Goal: Task Accomplishment & Management: Manage account settings

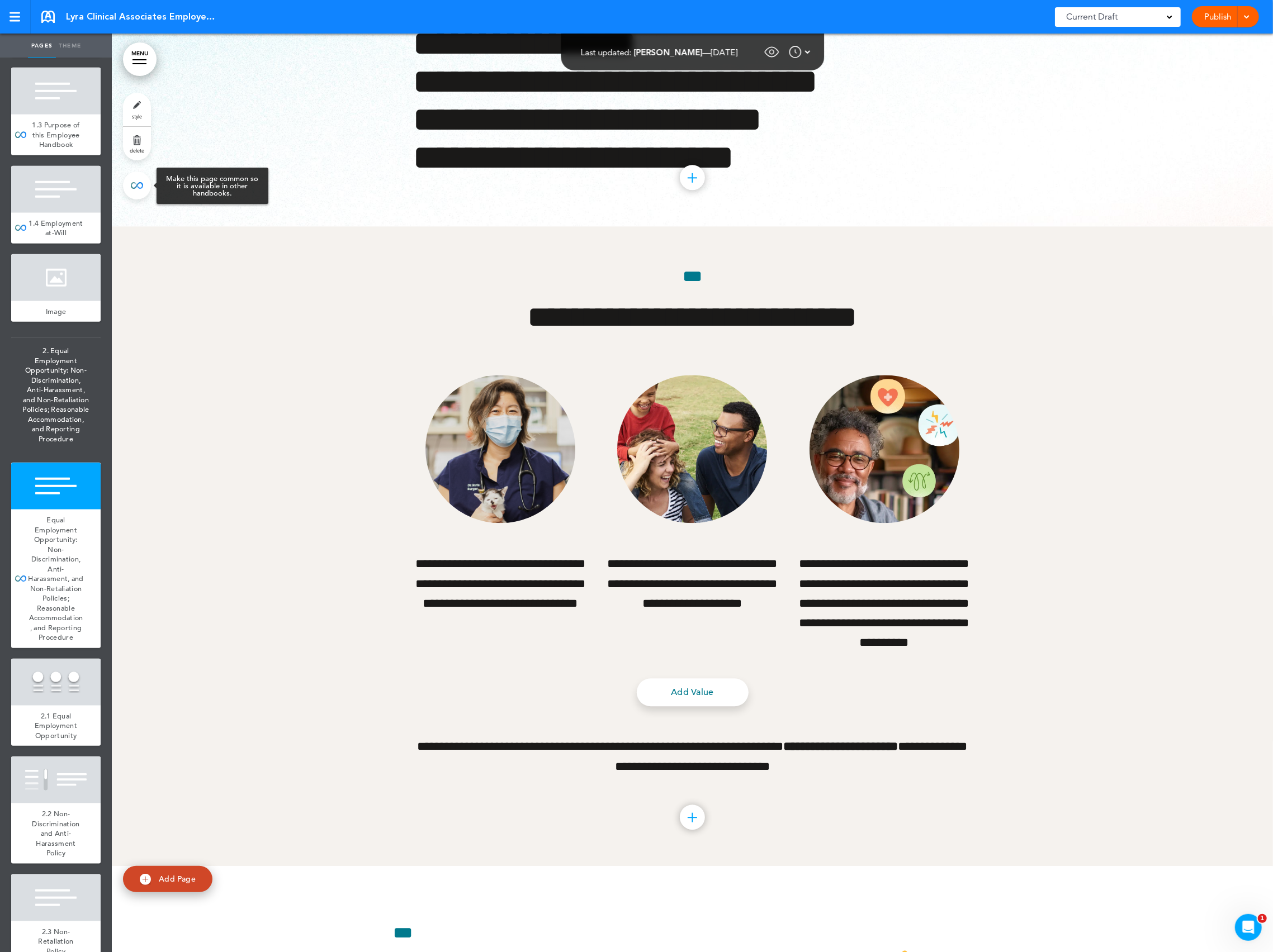
click at [146, 187] on link at bounding box center [137, 185] width 28 height 28
type input "**********"
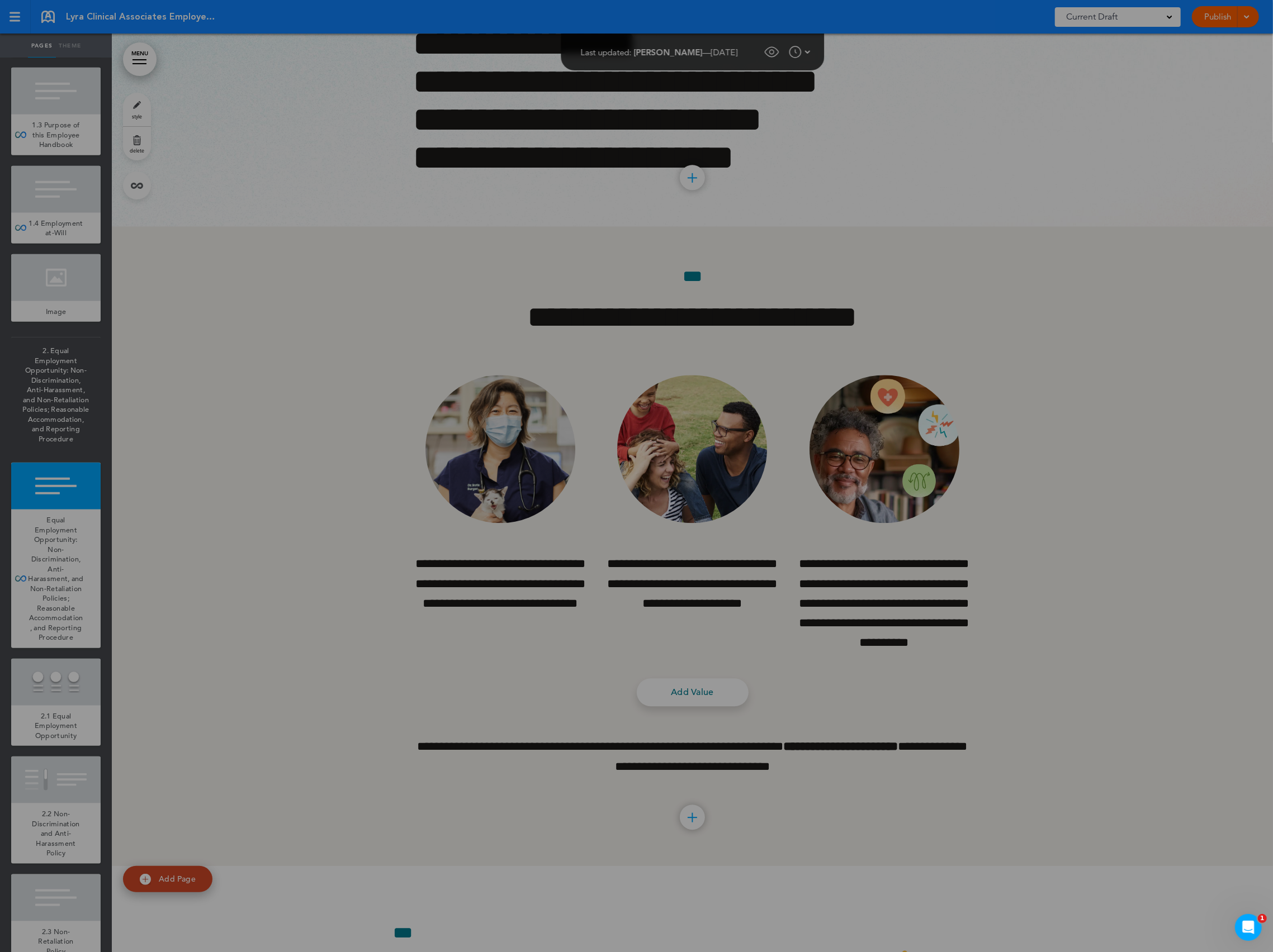
click at [411, 175] on div at bounding box center [636, 476] width 1273 height 952
click at [550, 295] on div at bounding box center [636, 476] width 1273 height 952
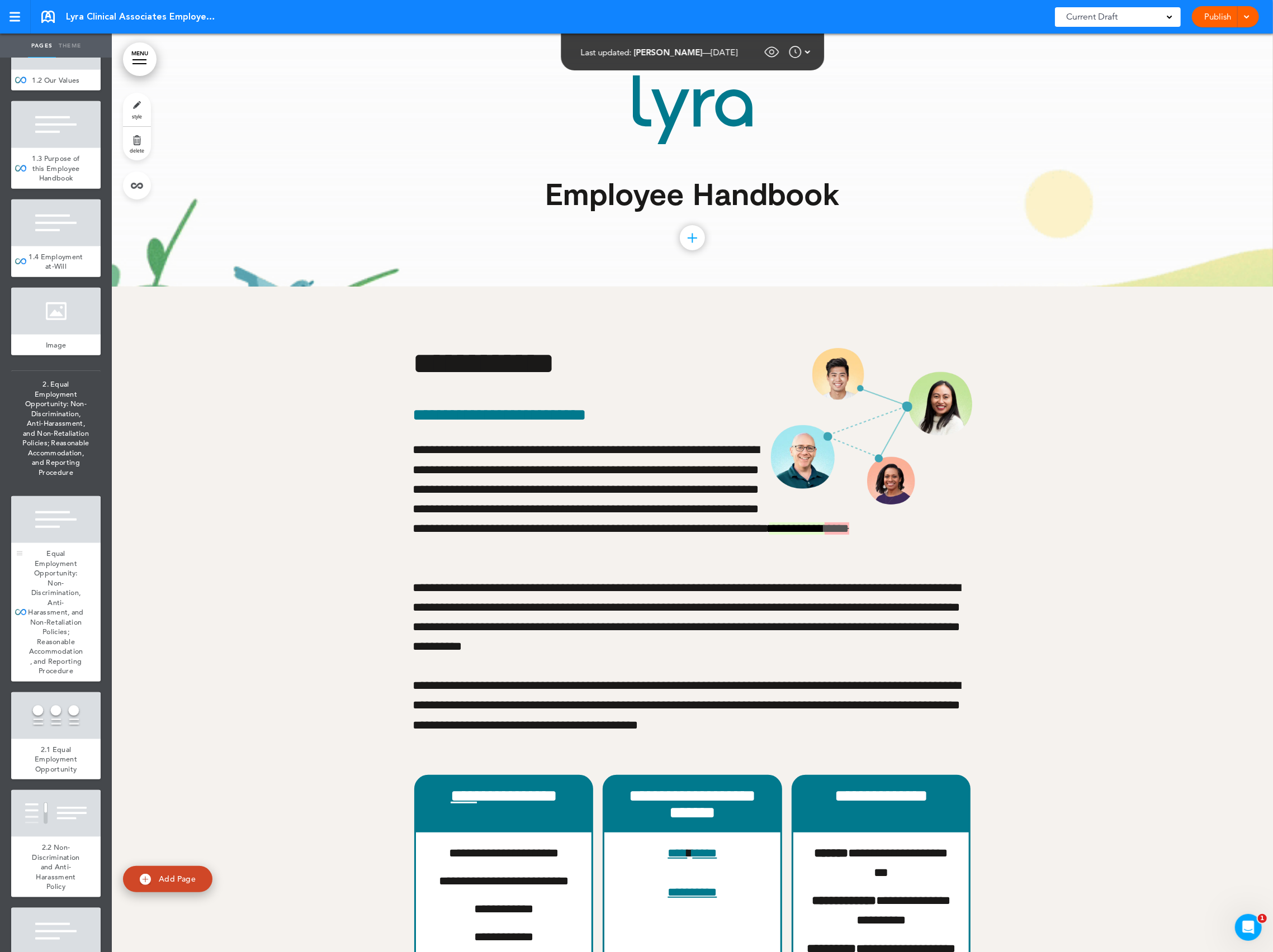
scroll to position [680, 0]
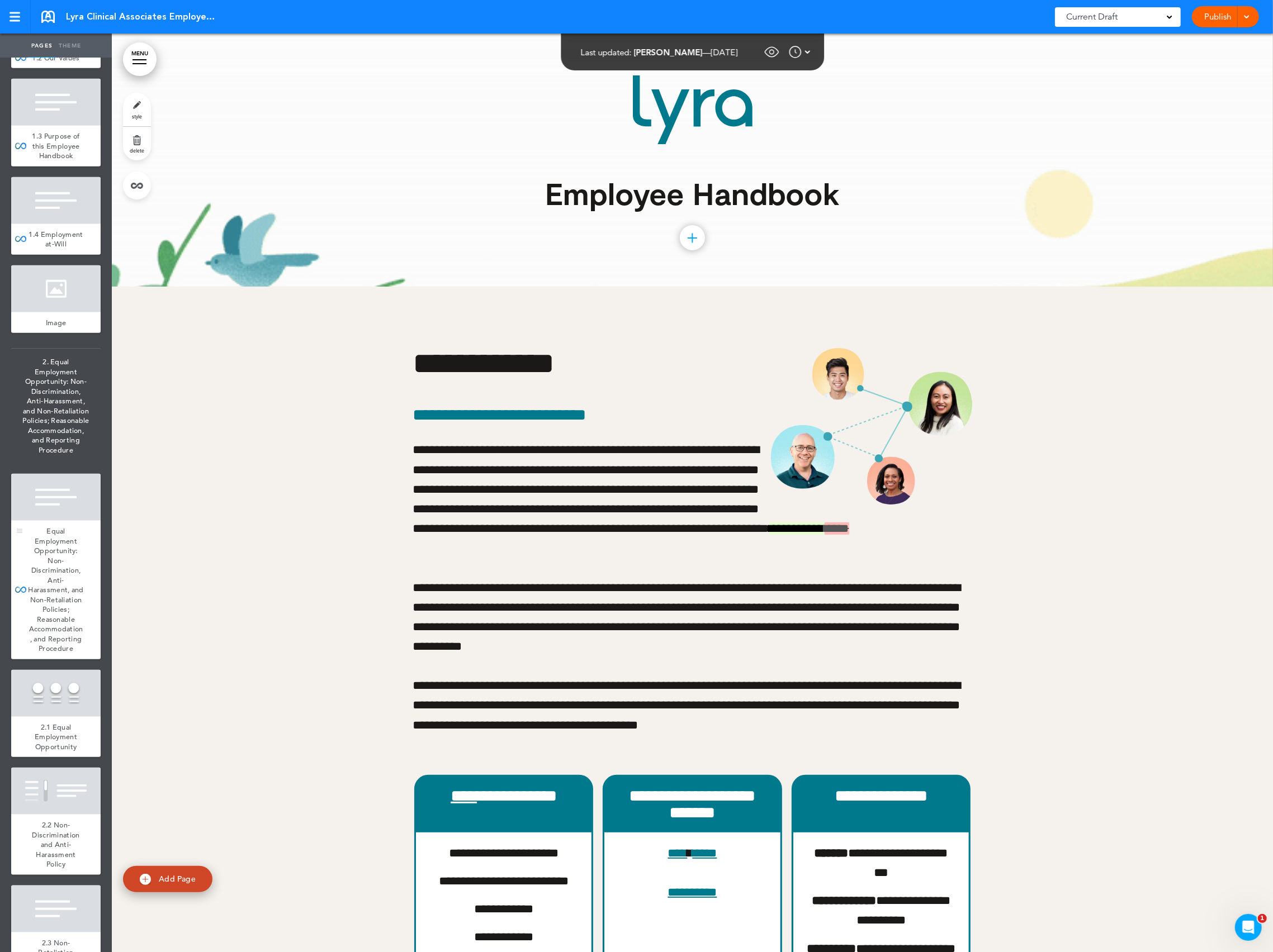
click at [65, 638] on div "Equal Employment Opportunity: Non-Discrimination, Anti-Harassment, and Non-Reta…" at bounding box center [56, 590] width 90 height 139
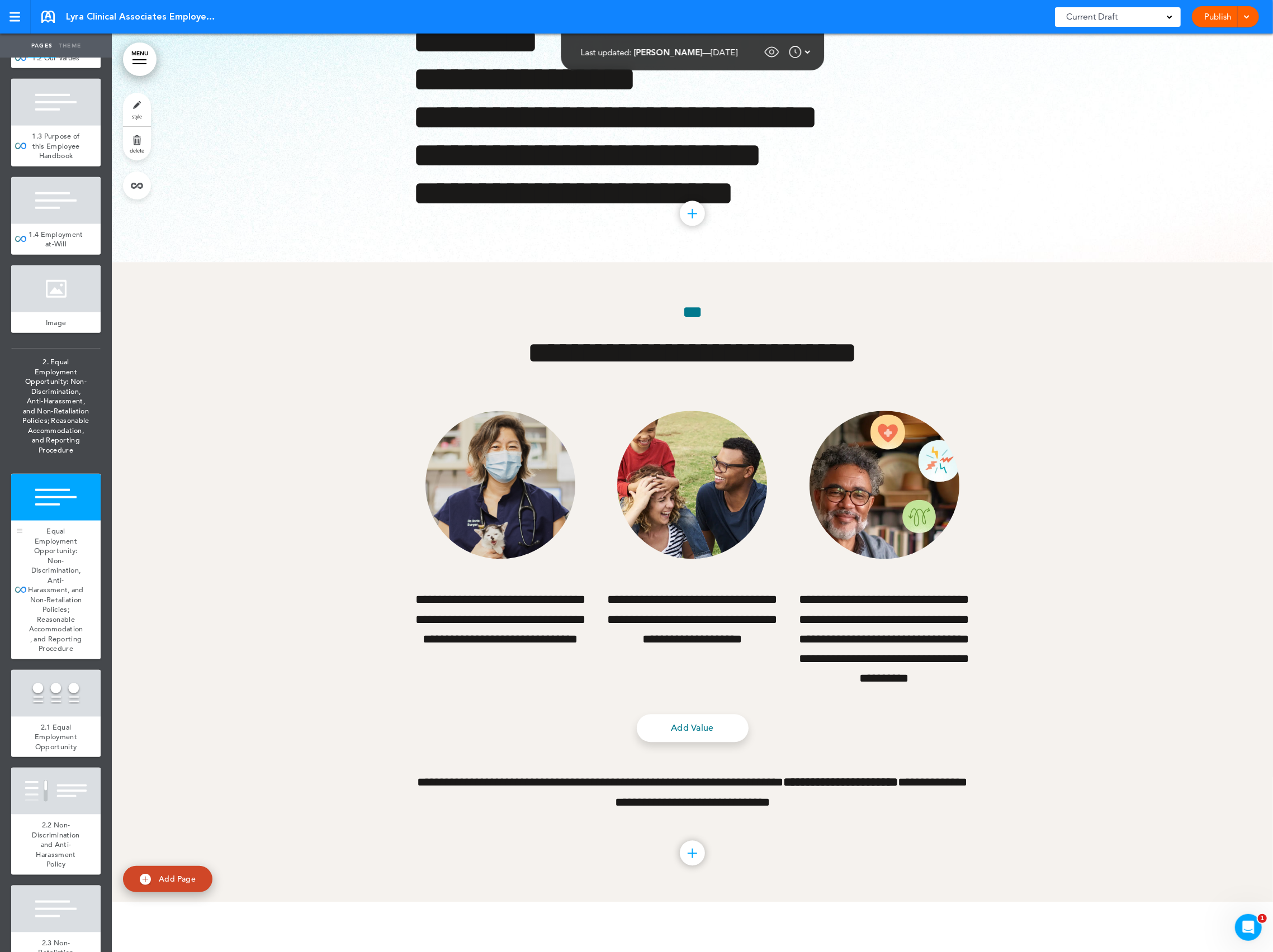
scroll to position [9926, 0]
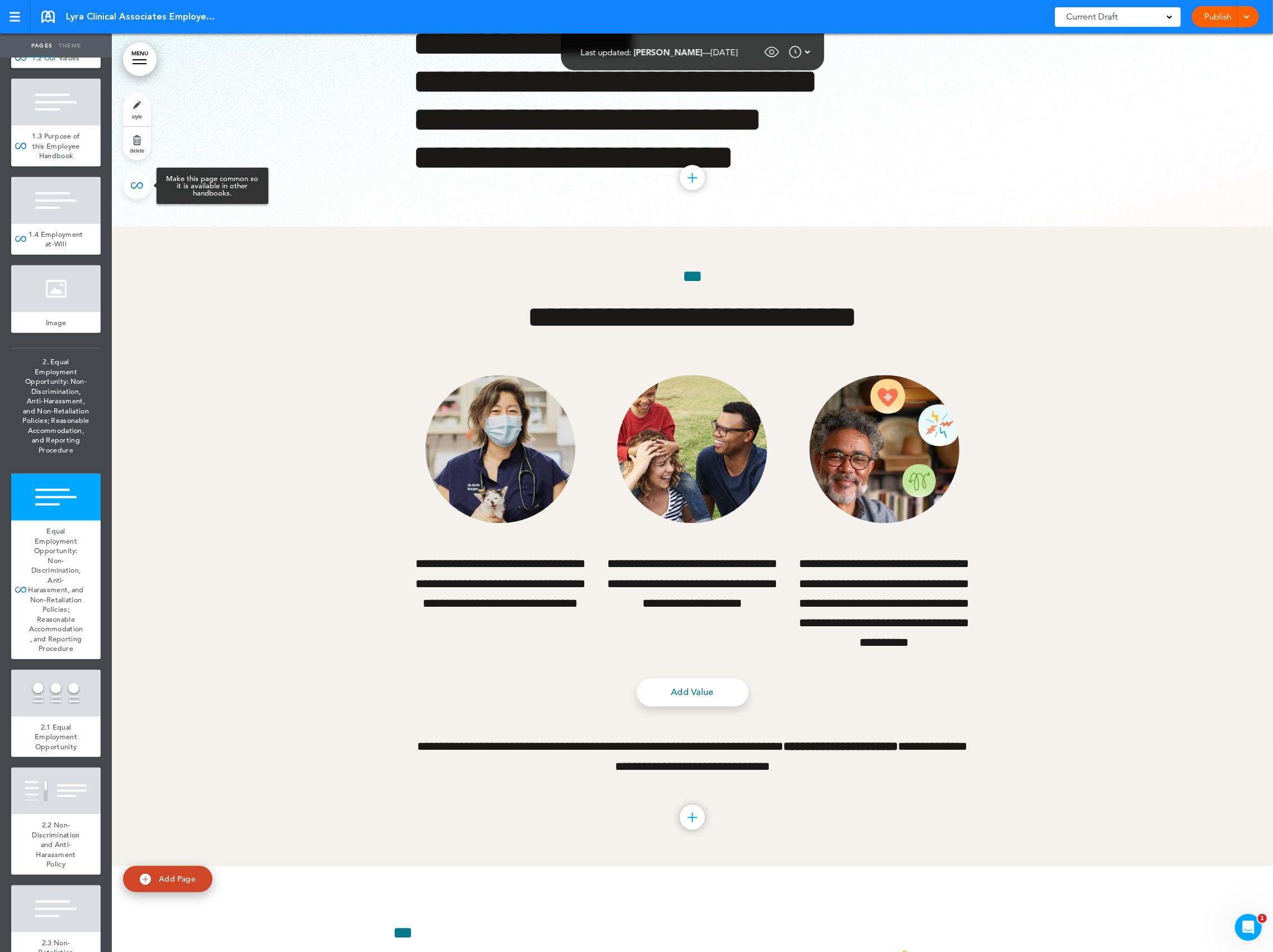
click at [134, 186] on link at bounding box center [137, 185] width 28 height 28
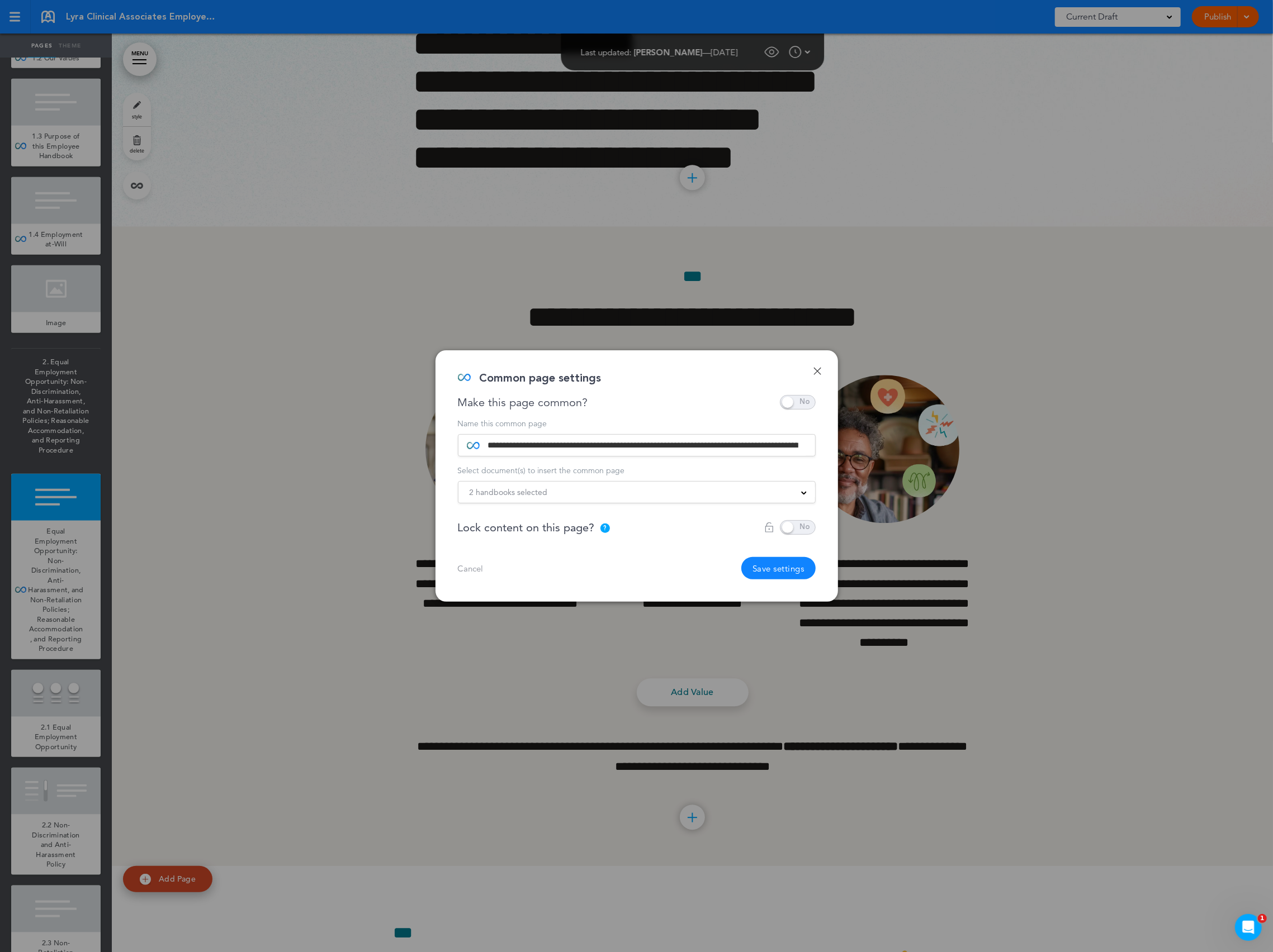
click at [584, 493] on div "2 handbooks selected" at bounding box center [636, 491] width 357 height 12
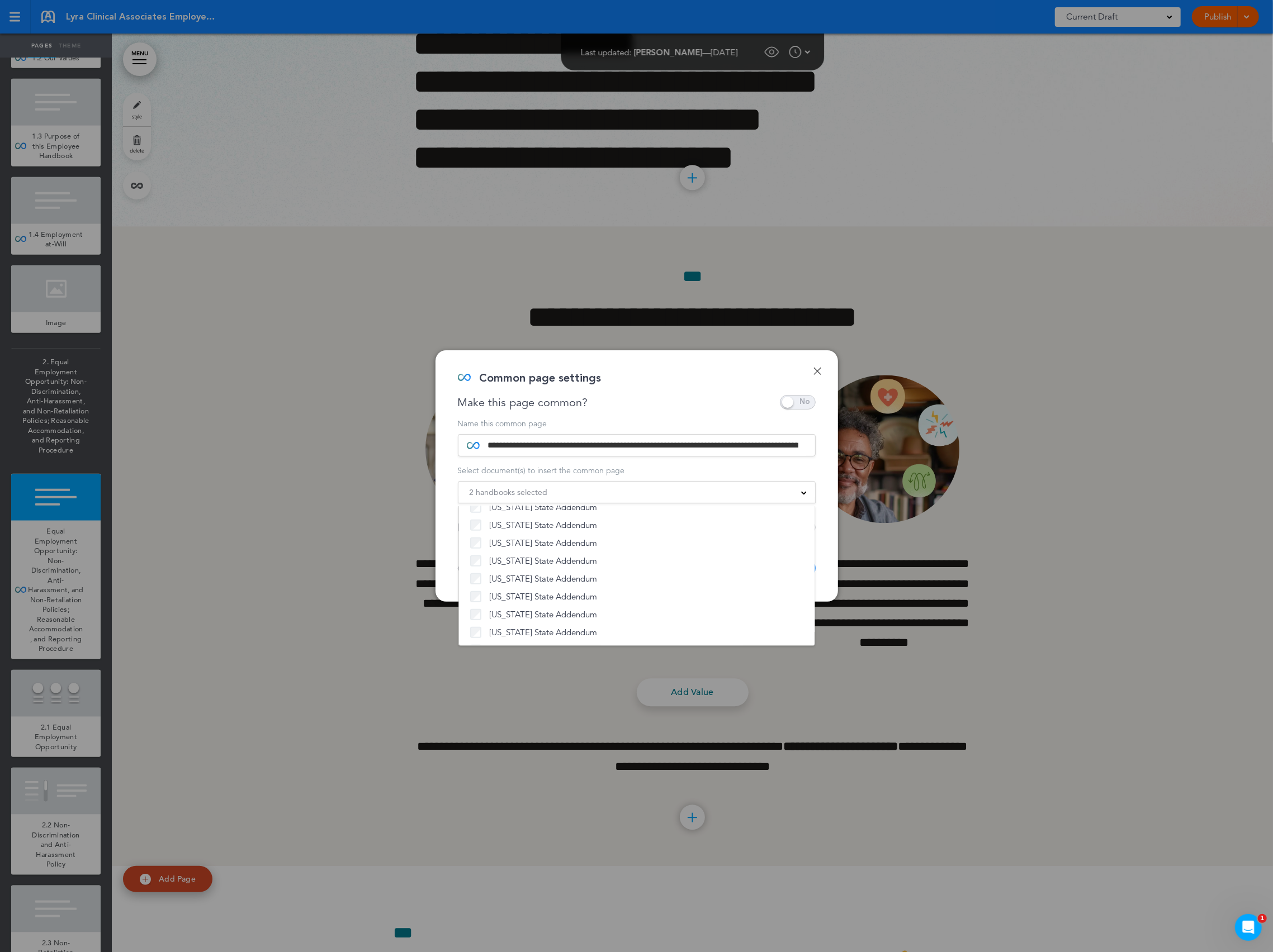
scroll to position [853, 0]
click at [567, 630] on span "[Duplicate] LCA Handbook" at bounding box center [540, 633] width 100 height 11
click at [691, 399] on div "Make this page common?" at bounding box center [636, 403] width 357 height 14
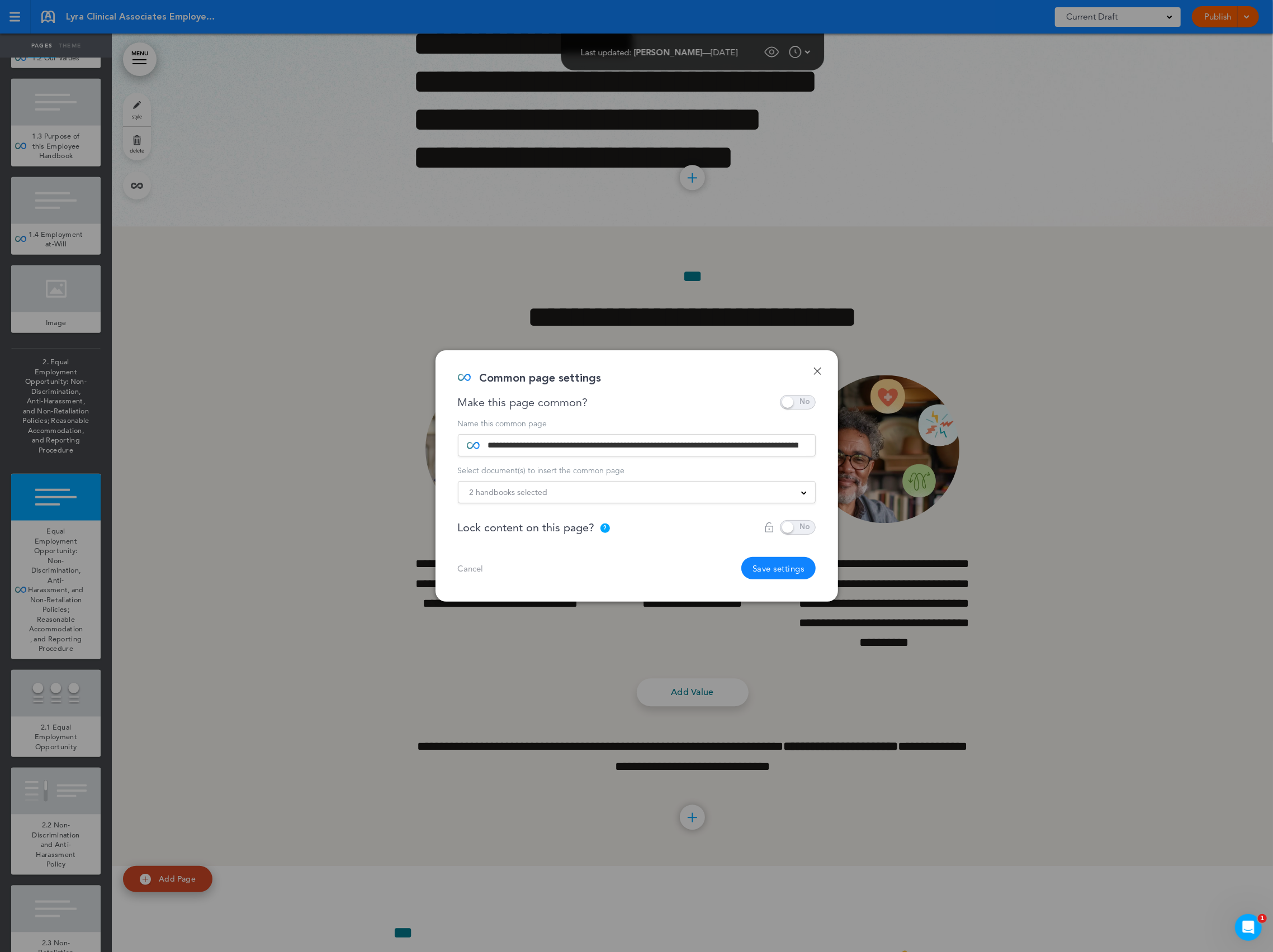
click at [785, 572] on button "Save settings" at bounding box center [778, 569] width 75 height 22
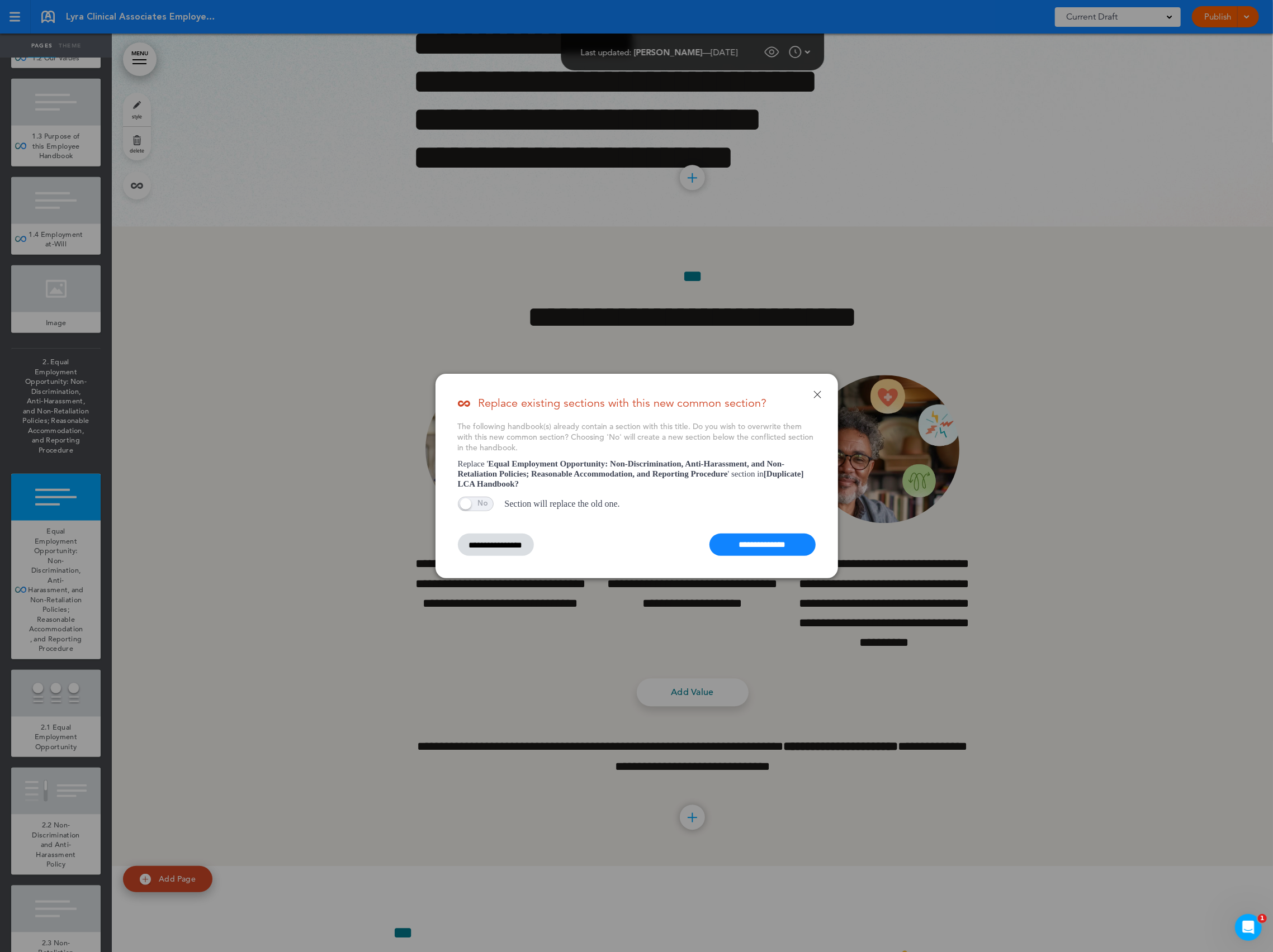
click at [767, 548] on input "**********" at bounding box center [762, 545] width 106 height 22
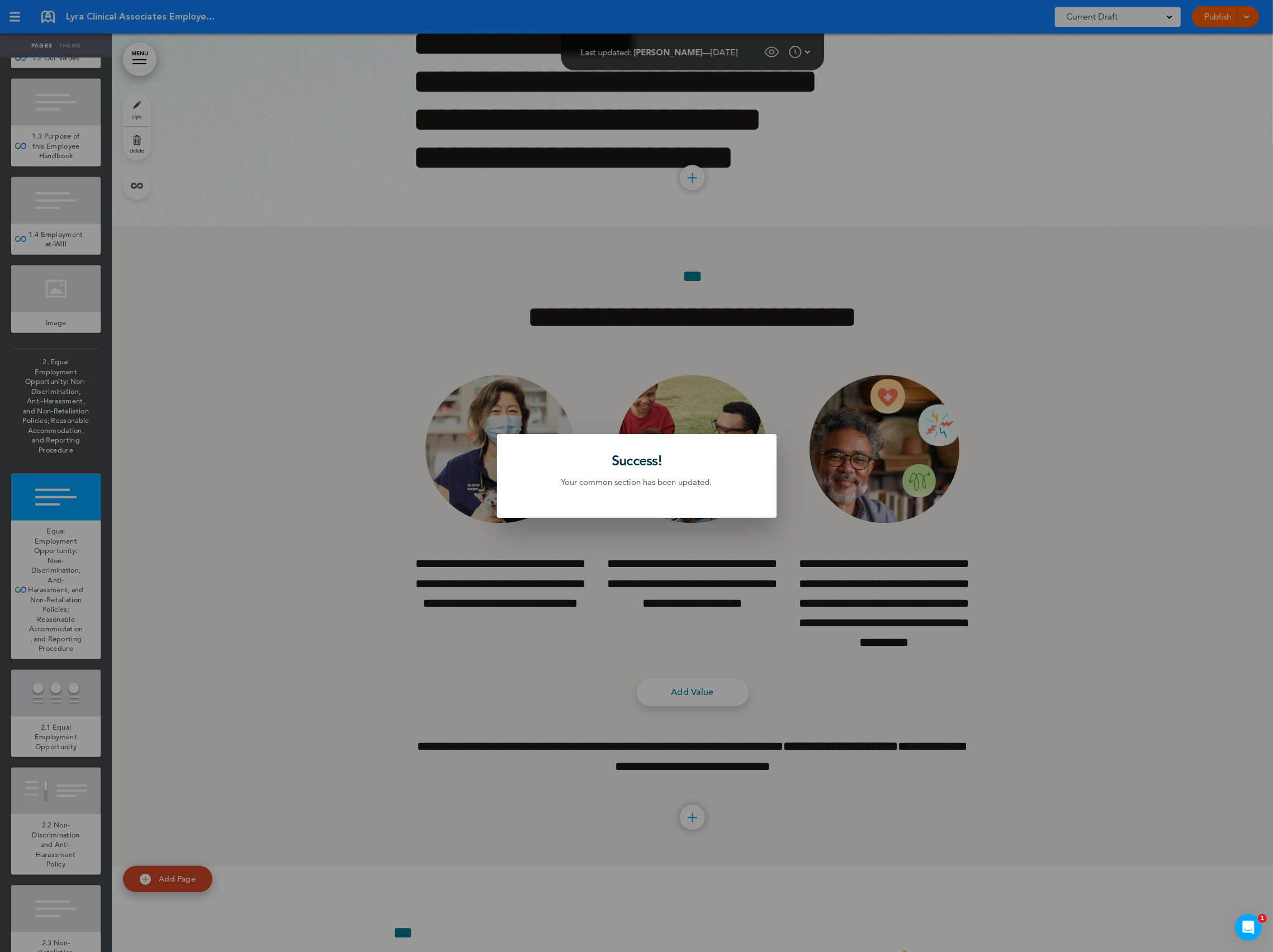
click at [294, 450] on div at bounding box center [636, 476] width 1273 height 952
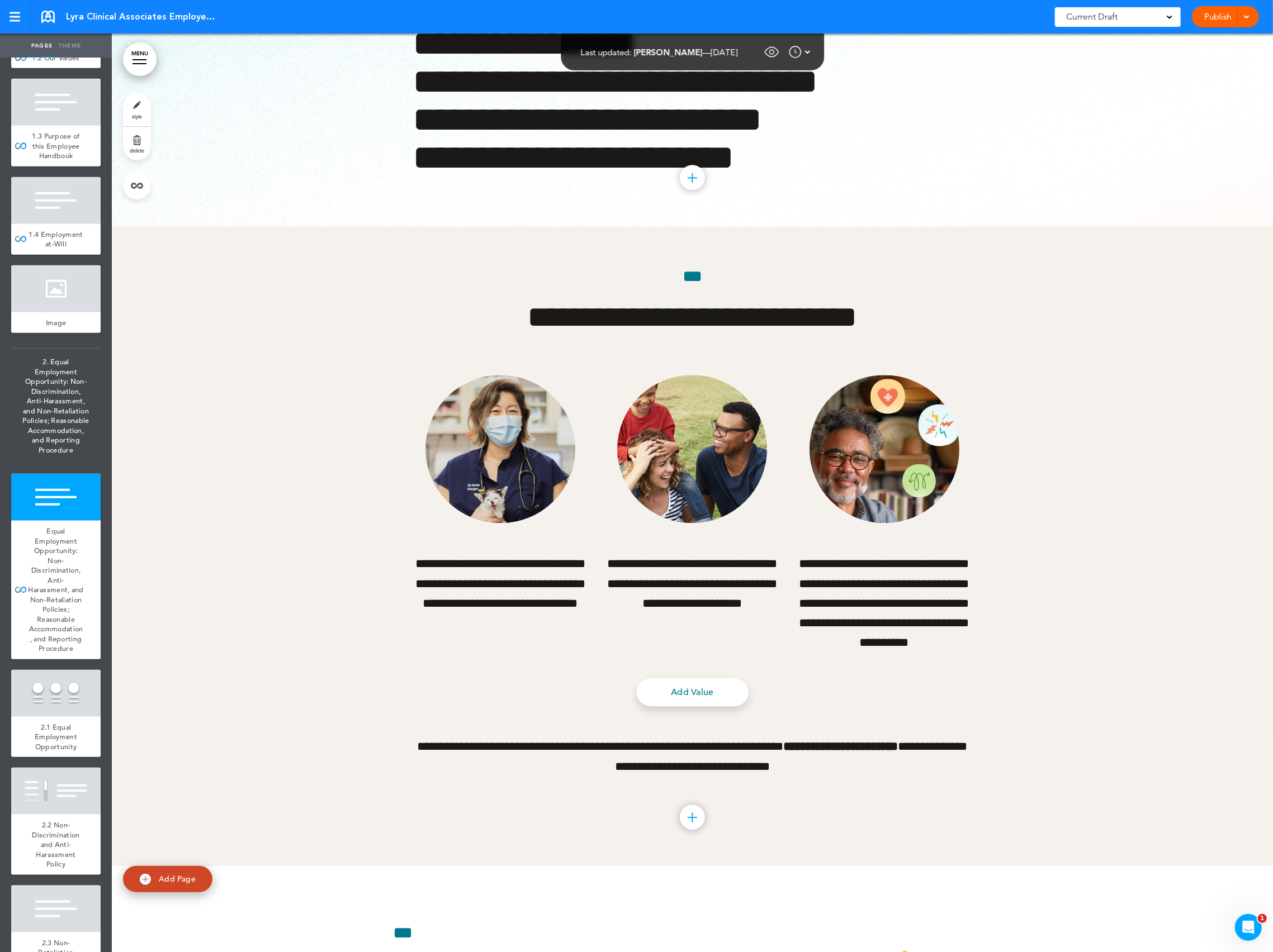
click at [258, 707] on body "Make this page common so it is available in other handbooks. This handbook [GEO…" at bounding box center [636, 476] width 1273 height 952
click at [47, 717] on div at bounding box center [56, 693] width 90 height 47
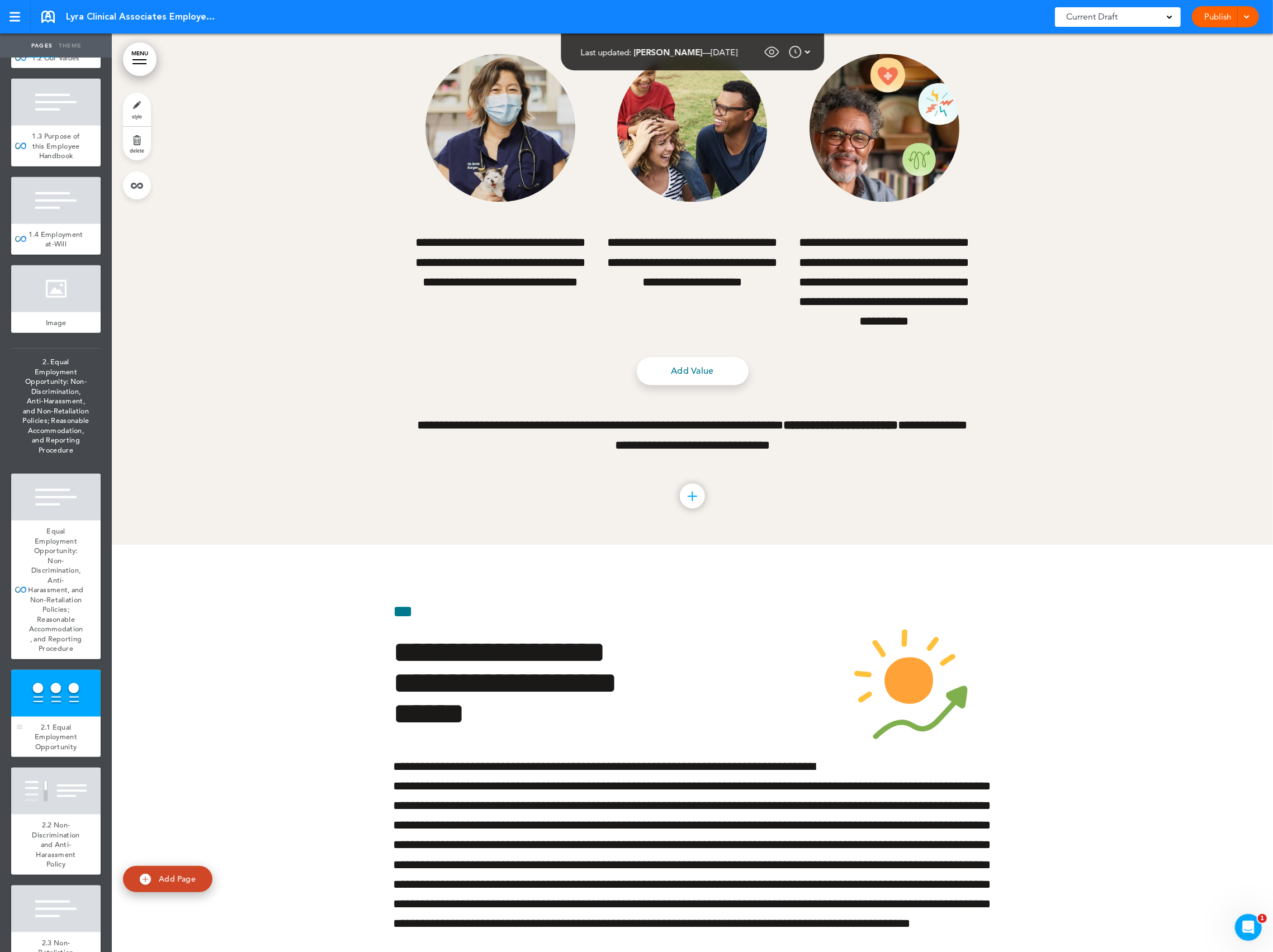
scroll to position [10250, 0]
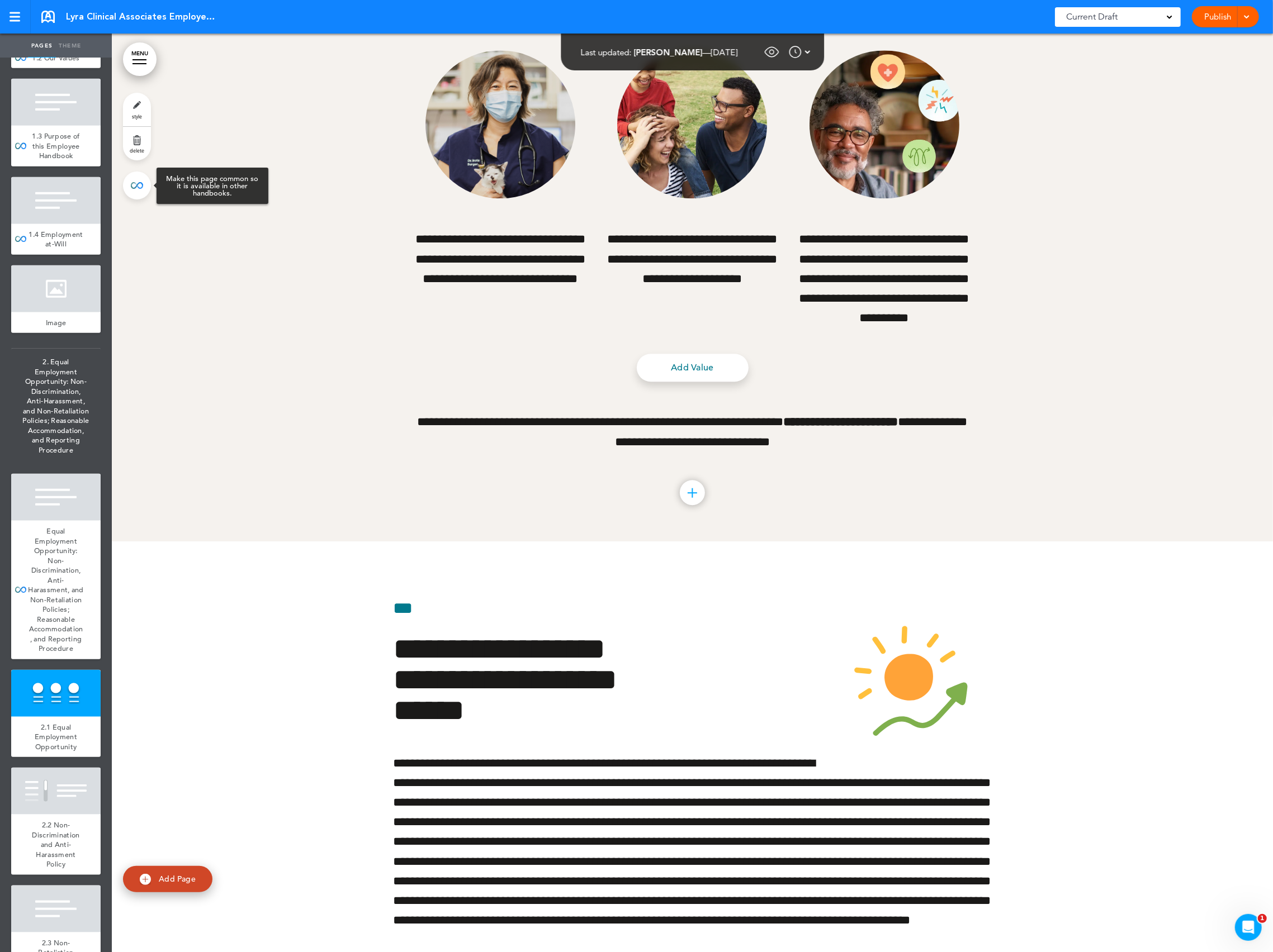
click at [137, 184] on link at bounding box center [137, 185] width 28 height 28
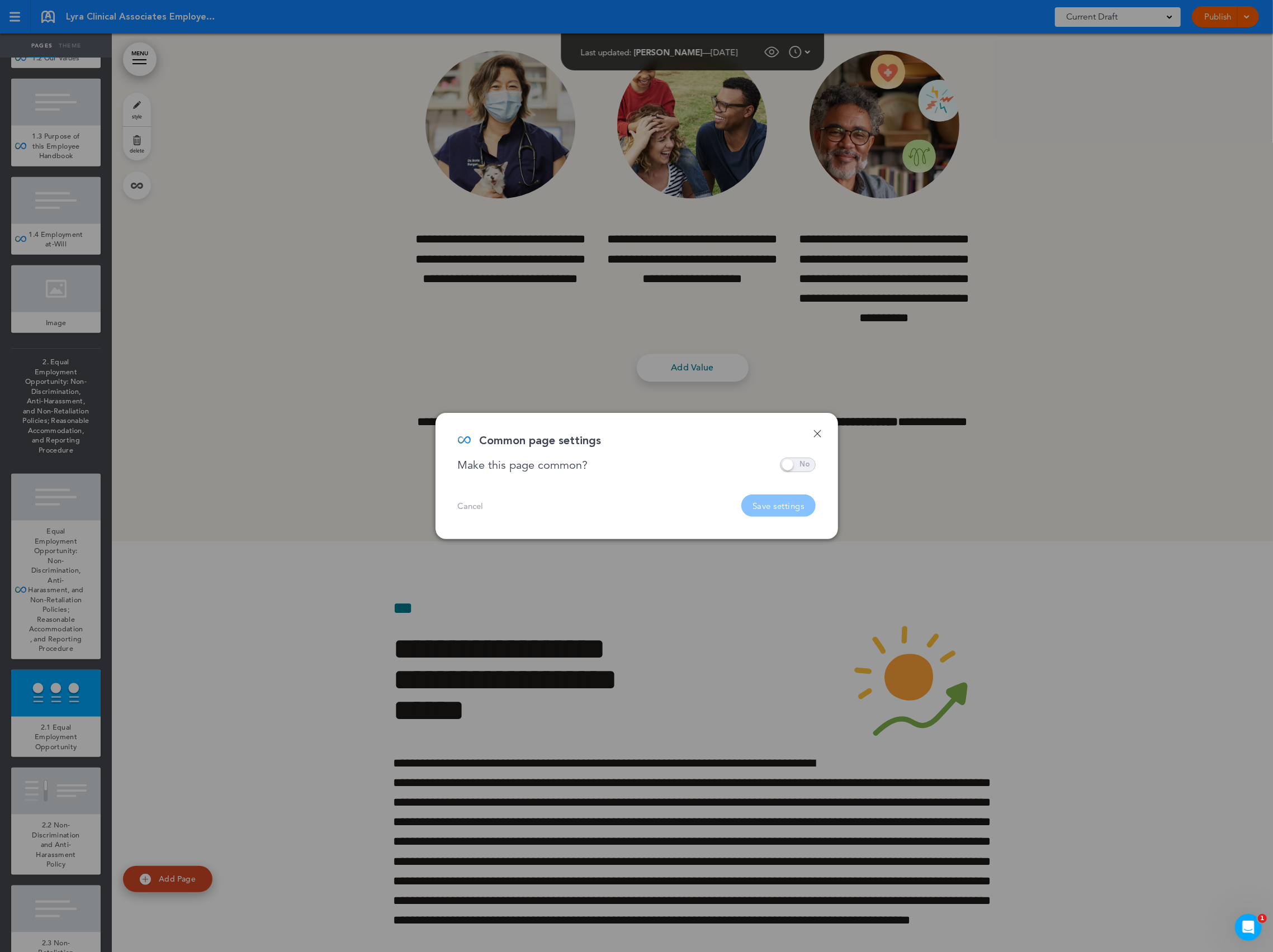
click at [797, 467] on span at bounding box center [797, 464] width 36 height 14
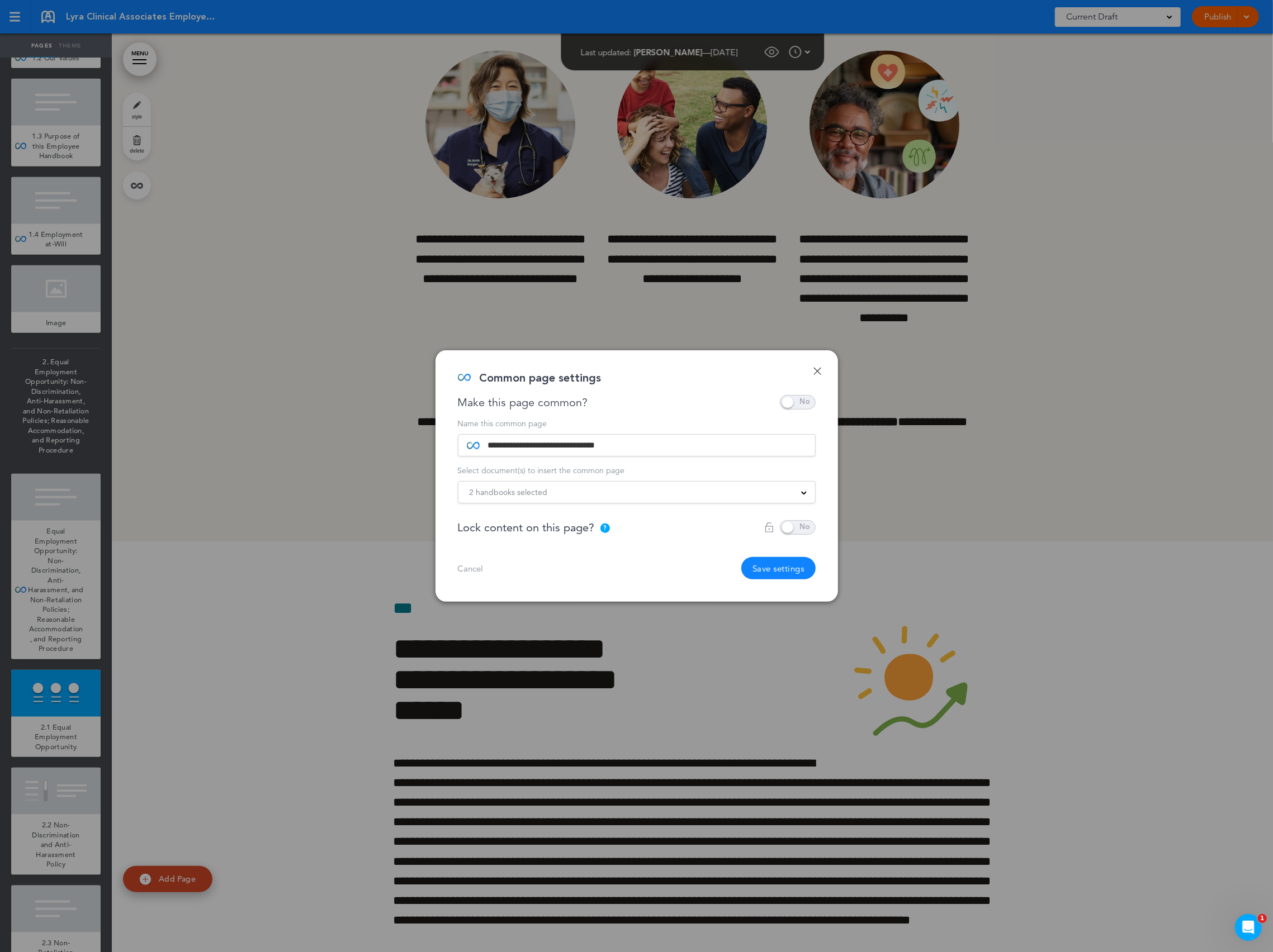
click at [566, 494] on div "2 handbooks selected" at bounding box center [636, 491] width 357 height 12
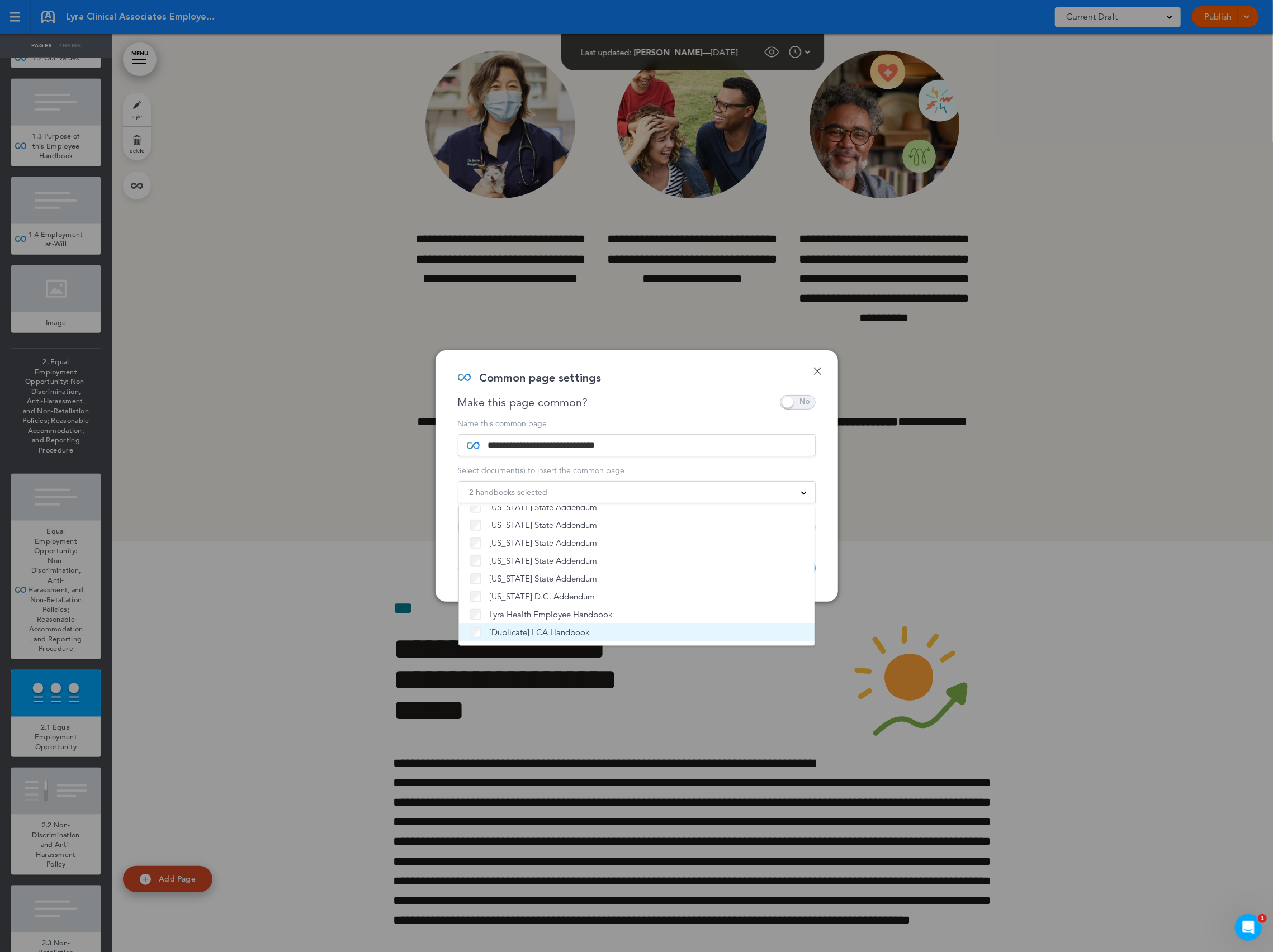
click at [541, 627] on span "[Duplicate] LCA Handbook" at bounding box center [540, 633] width 100 height 11
click at [665, 378] on div "Common page settings" at bounding box center [632, 383] width 349 height 22
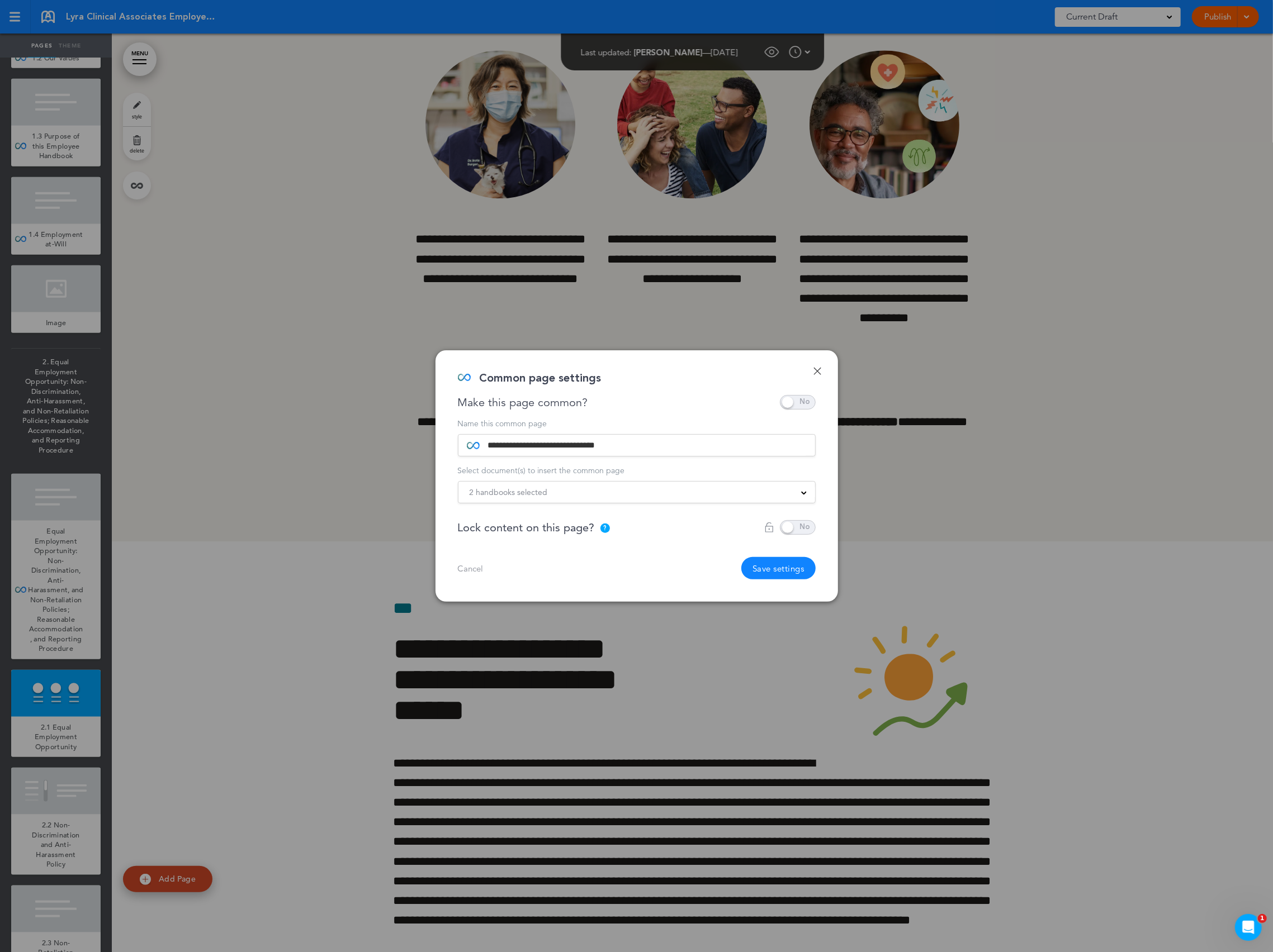
click at [794, 574] on button "Save settings" at bounding box center [778, 569] width 75 height 22
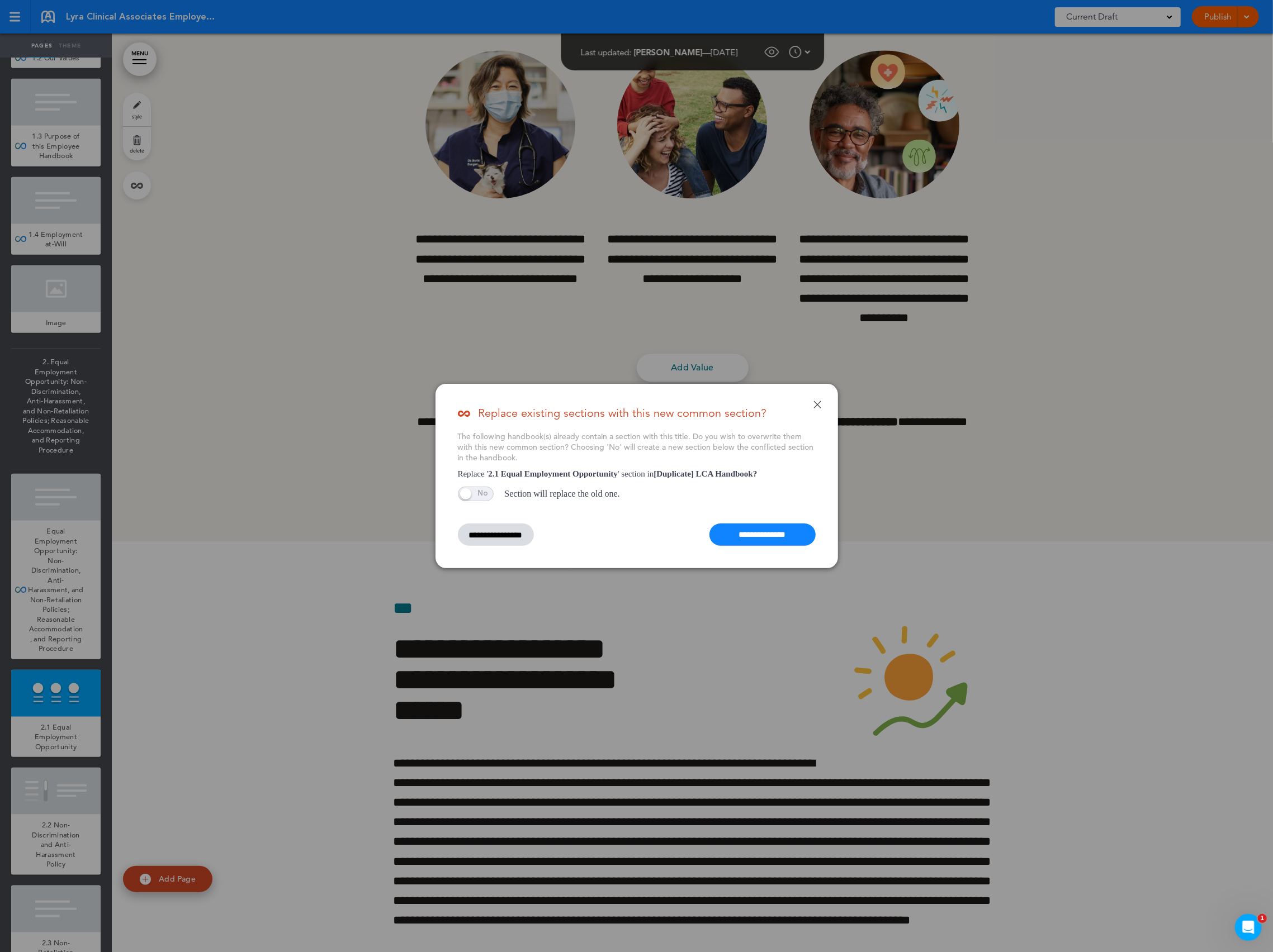
click at [756, 536] on input "**********" at bounding box center [762, 534] width 106 height 22
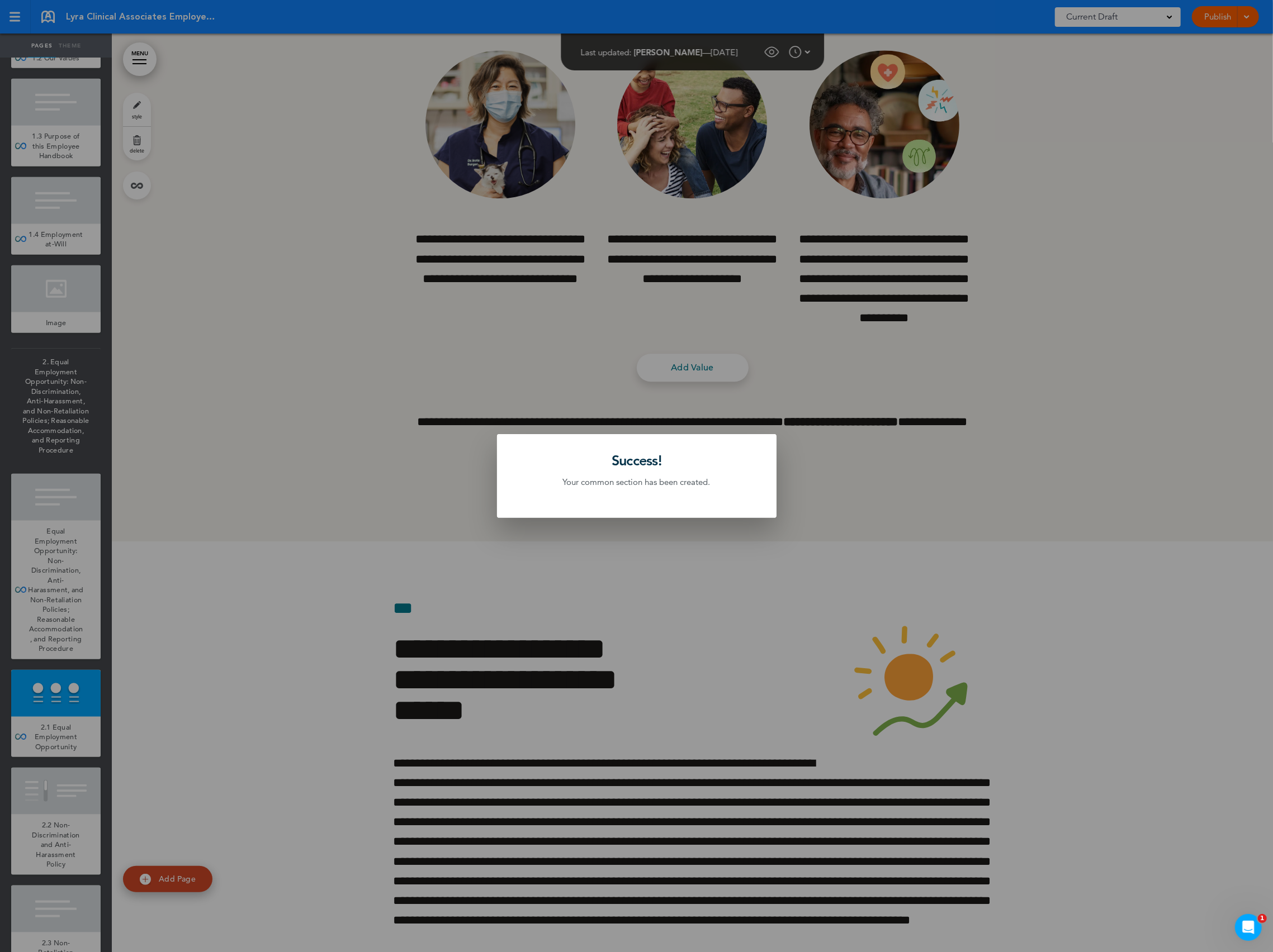
click at [526, 563] on div at bounding box center [636, 476] width 1273 height 952
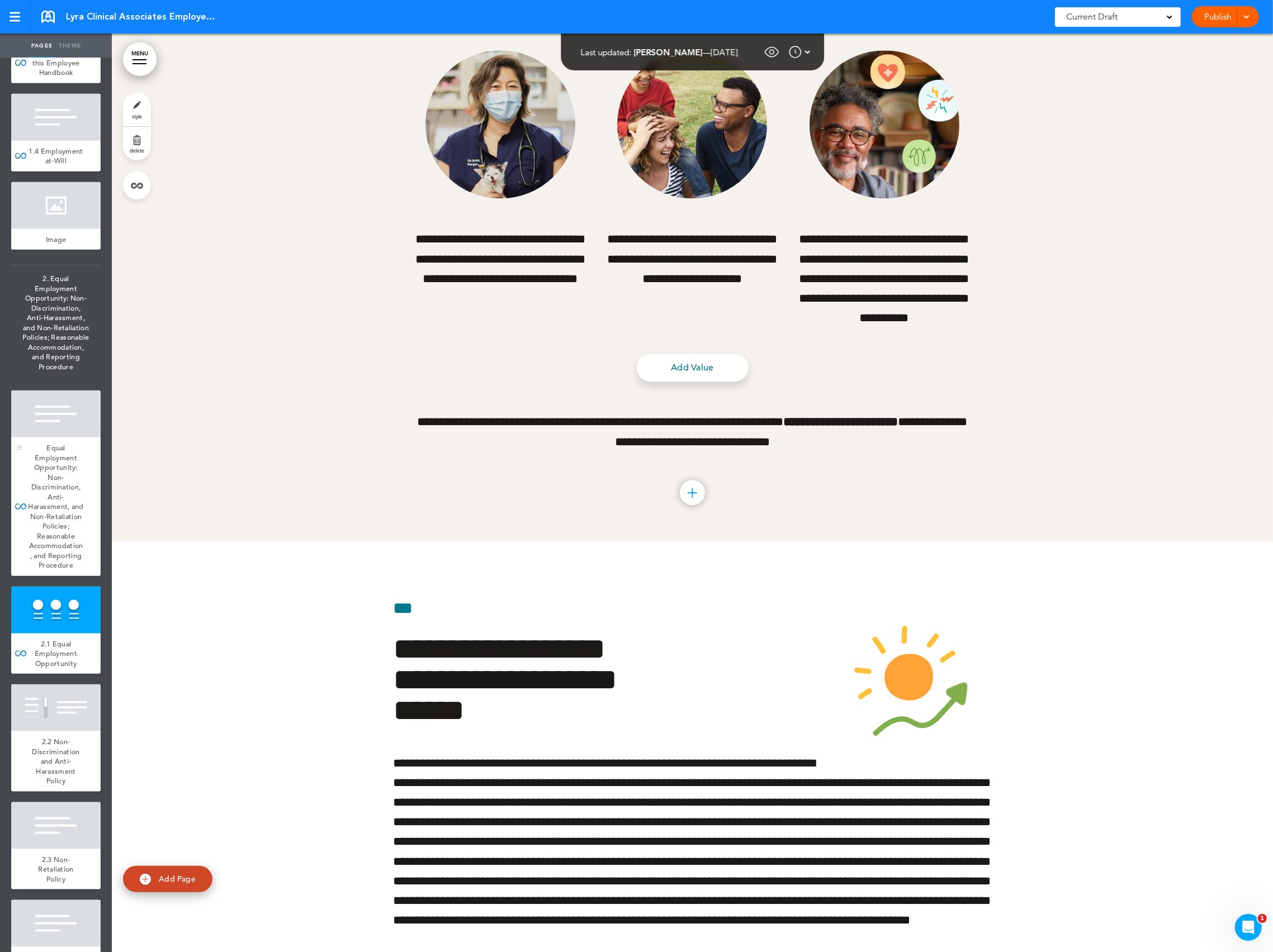
scroll to position [871, 0]
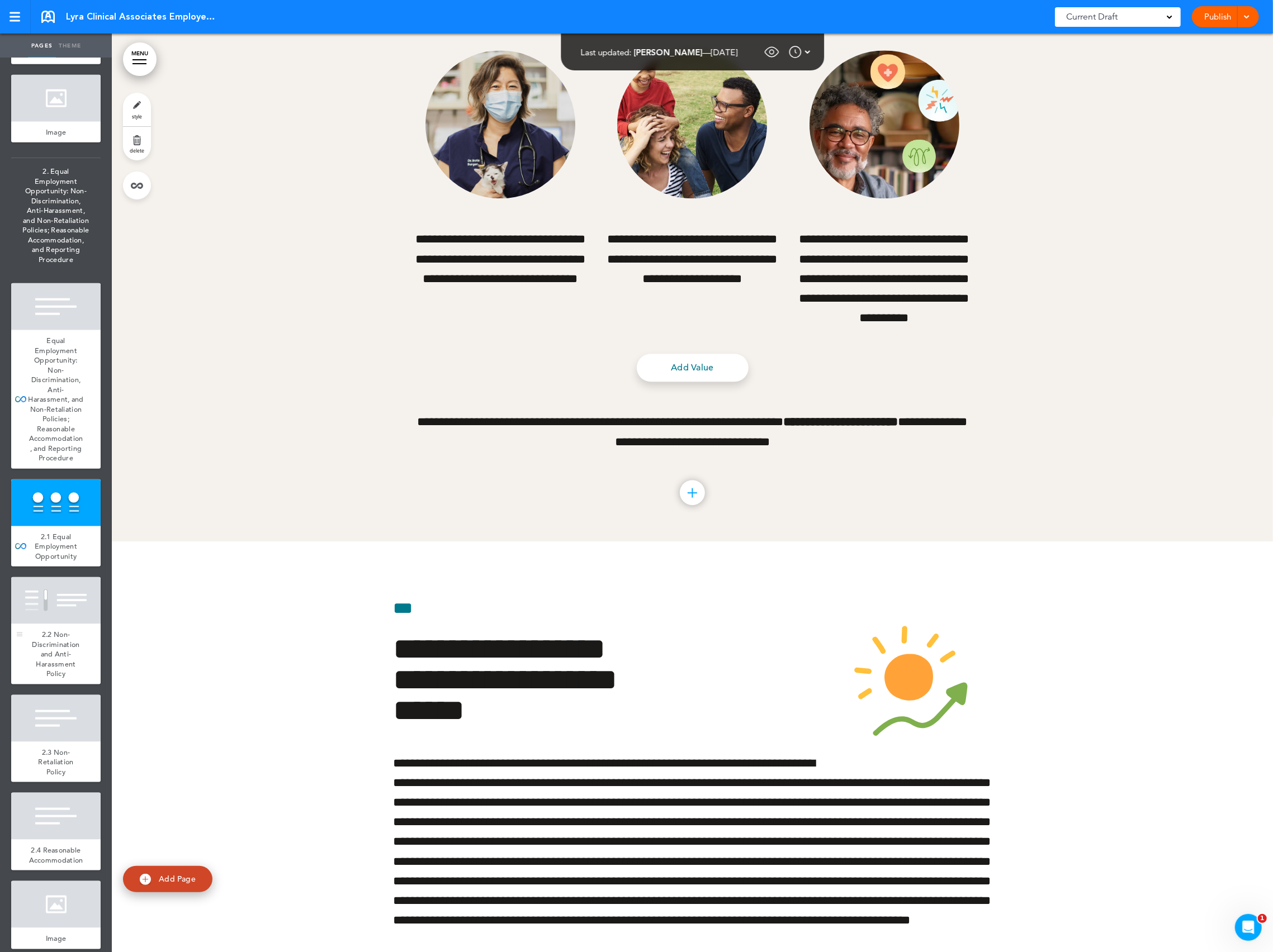
click at [61, 624] on div at bounding box center [56, 600] width 90 height 47
click at [141, 192] on link at bounding box center [137, 185] width 28 height 28
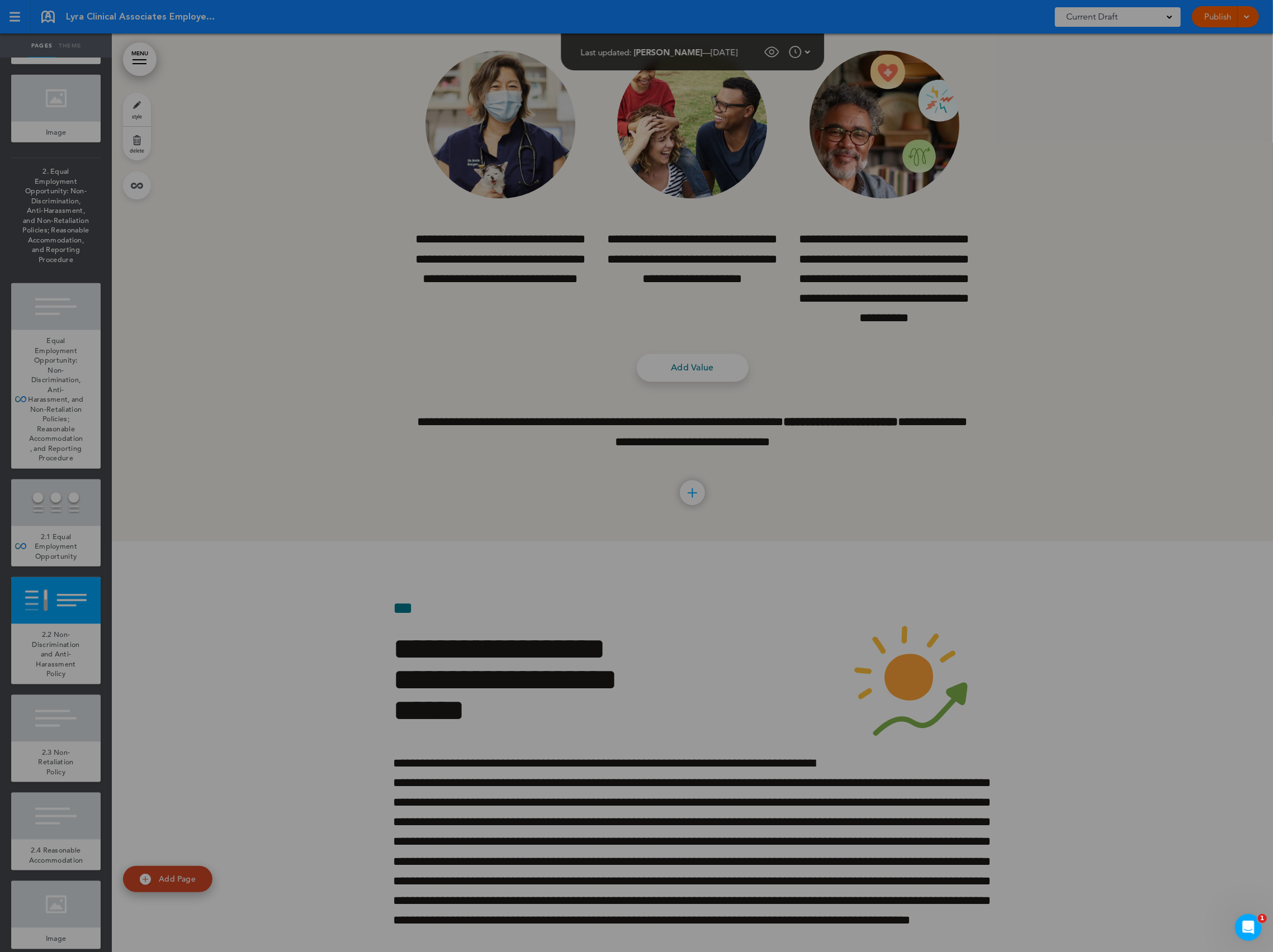
scroll to position [10890, 0]
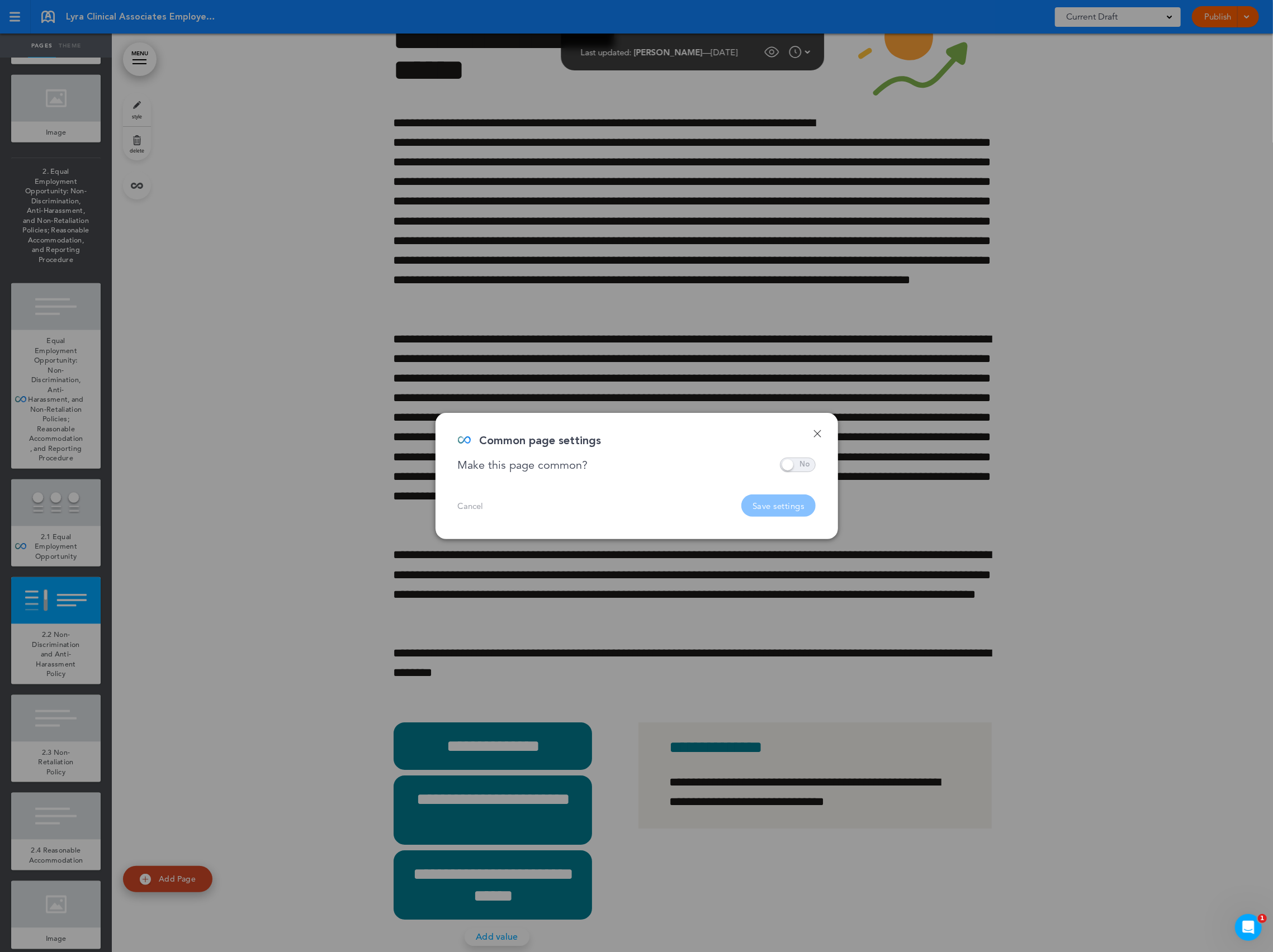
click at [807, 468] on div at bounding box center [636, 476] width 1273 height 952
click at [793, 469] on div at bounding box center [636, 476] width 1273 height 952
click at [789, 468] on span at bounding box center [797, 464] width 36 height 14
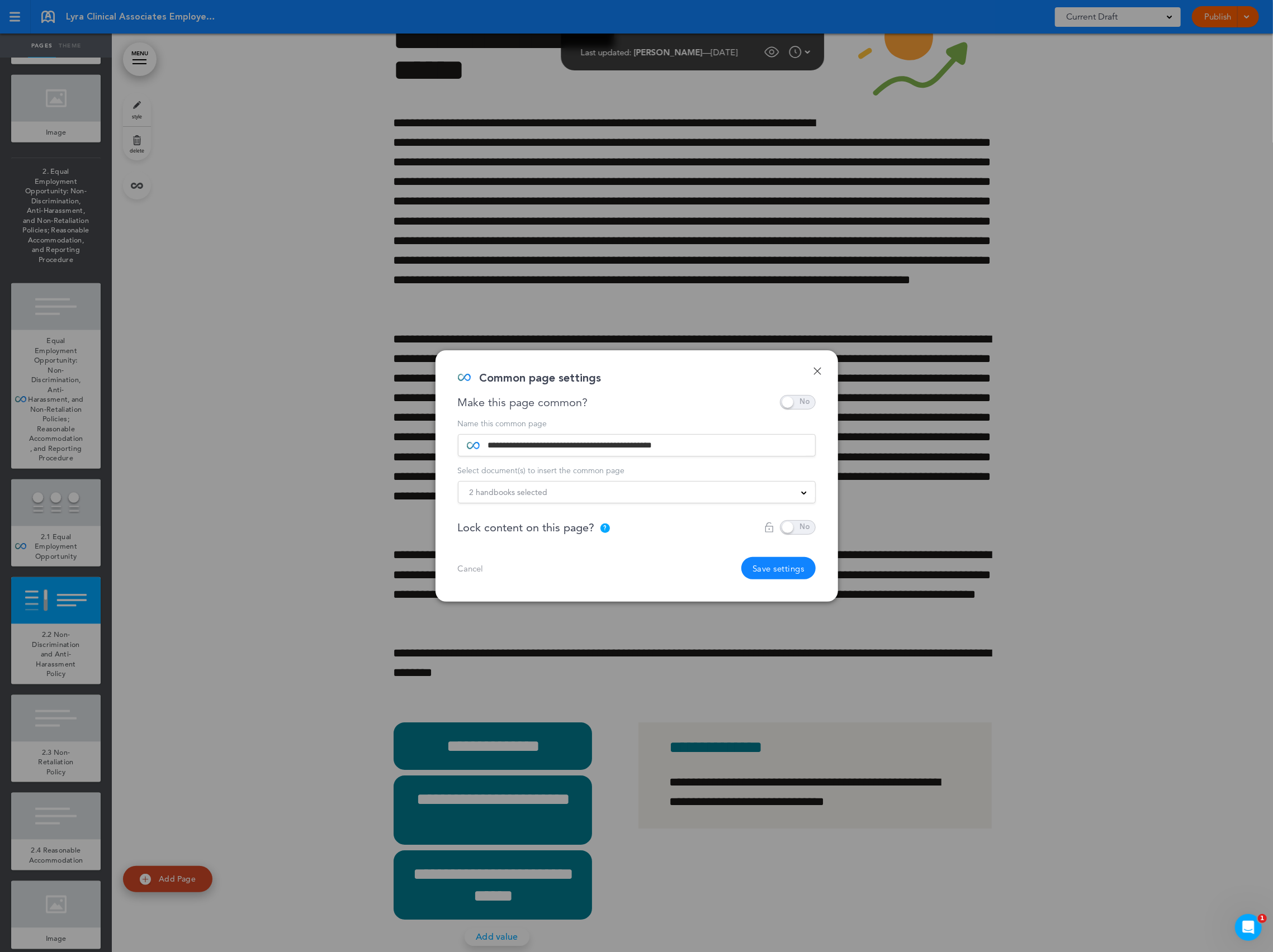
click at [712, 491] on div "2 handbooks selected" at bounding box center [636, 491] width 357 height 12
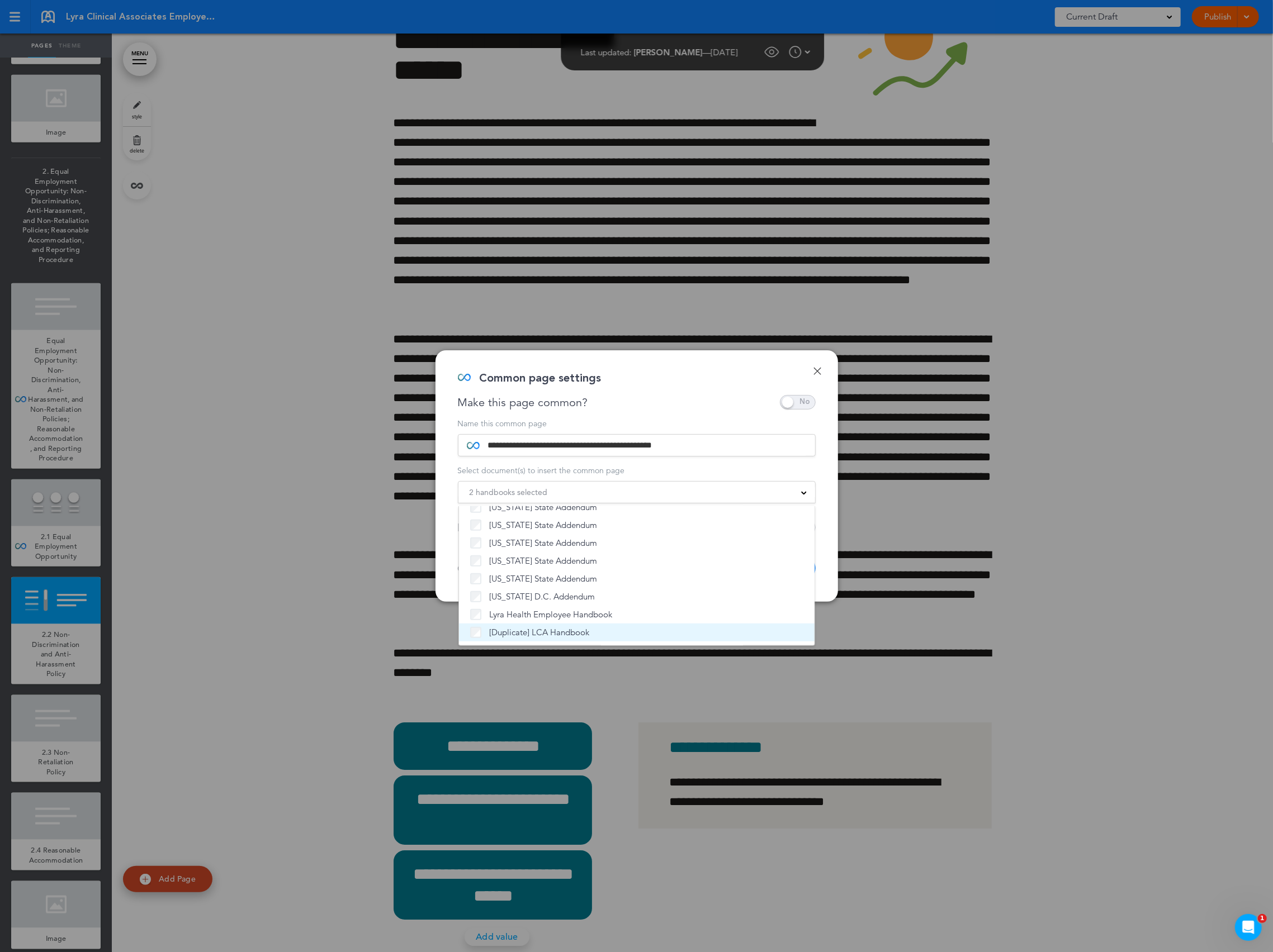
click at [500, 635] on span "[Duplicate] LCA Handbook" at bounding box center [540, 633] width 100 height 11
click at [707, 389] on div "Common page settings" at bounding box center [632, 383] width 349 height 22
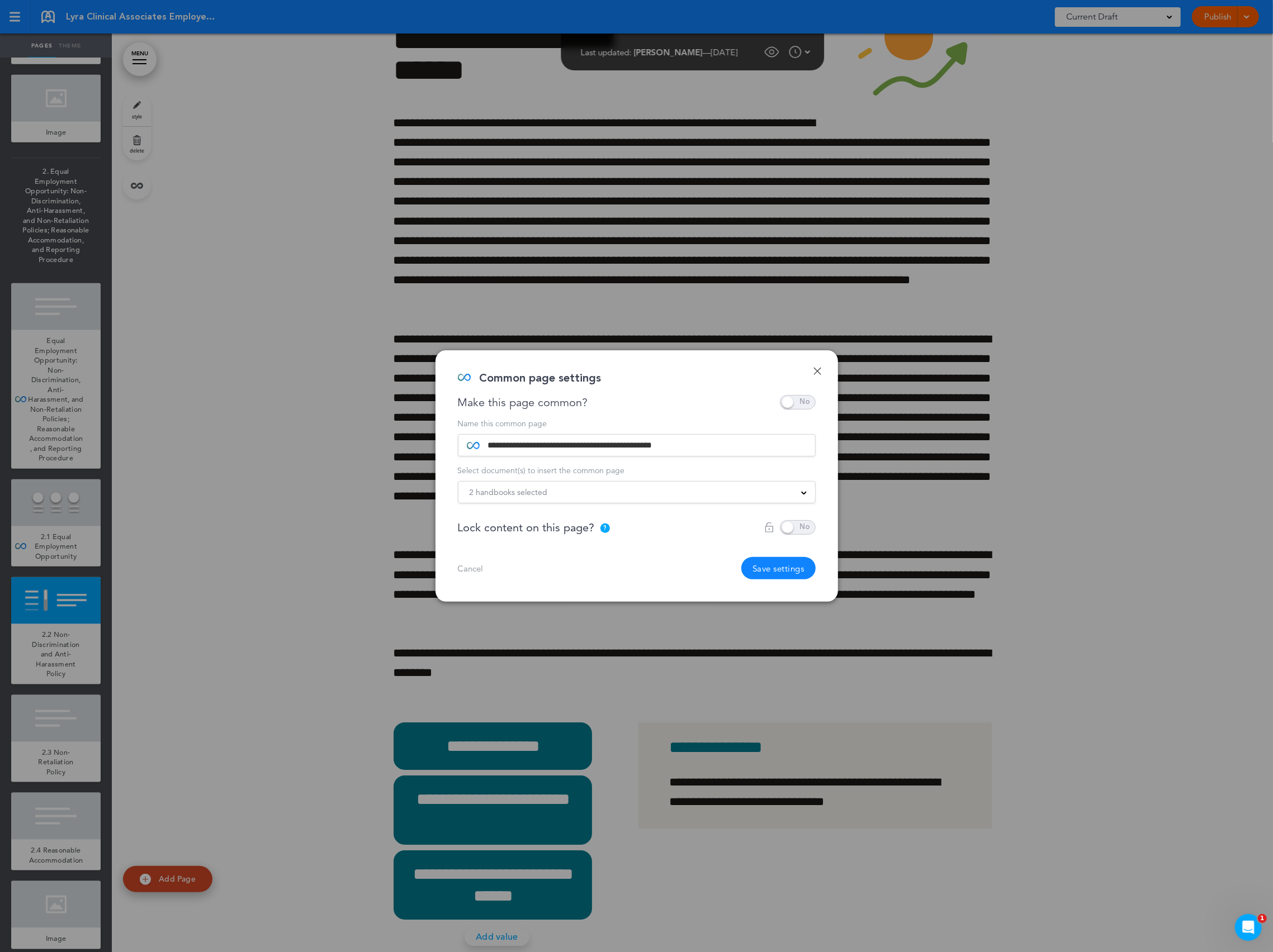
click at [795, 572] on button "Save settings" at bounding box center [778, 569] width 75 height 22
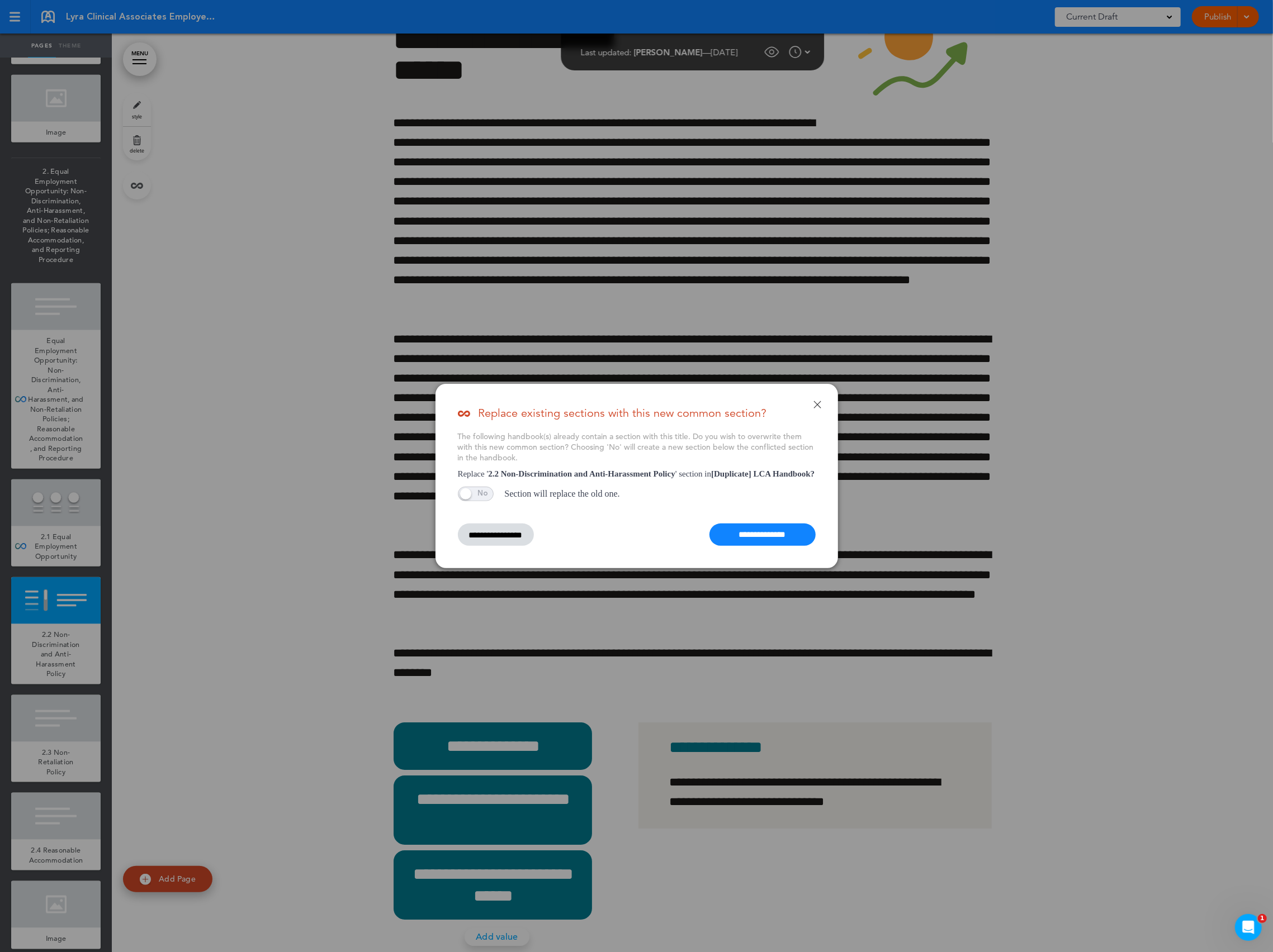
click at [807, 533] on input "**********" at bounding box center [762, 534] width 106 height 22
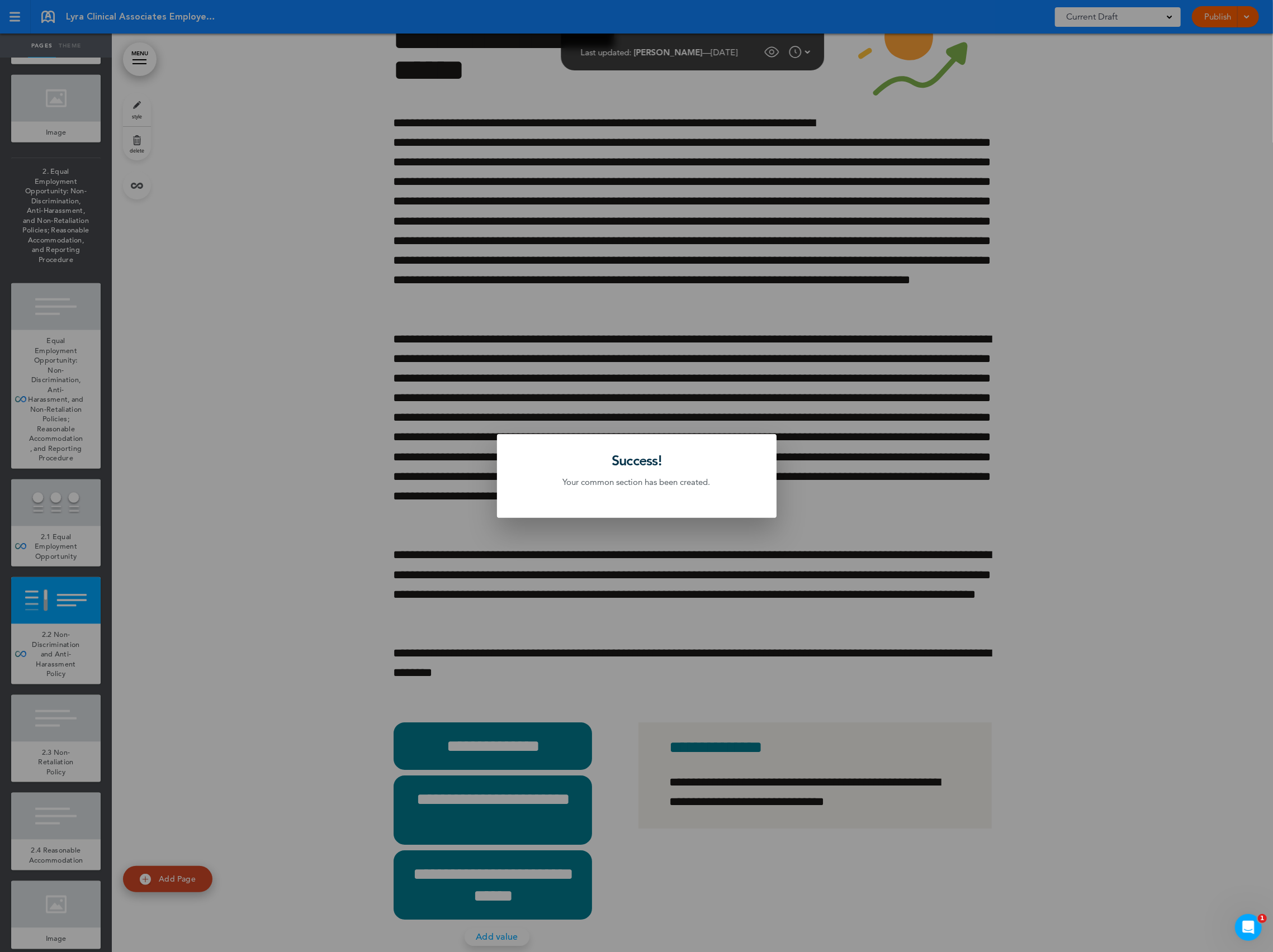
click at [184, 648] on div at bounding box center [636, 476] width 1273 height 952
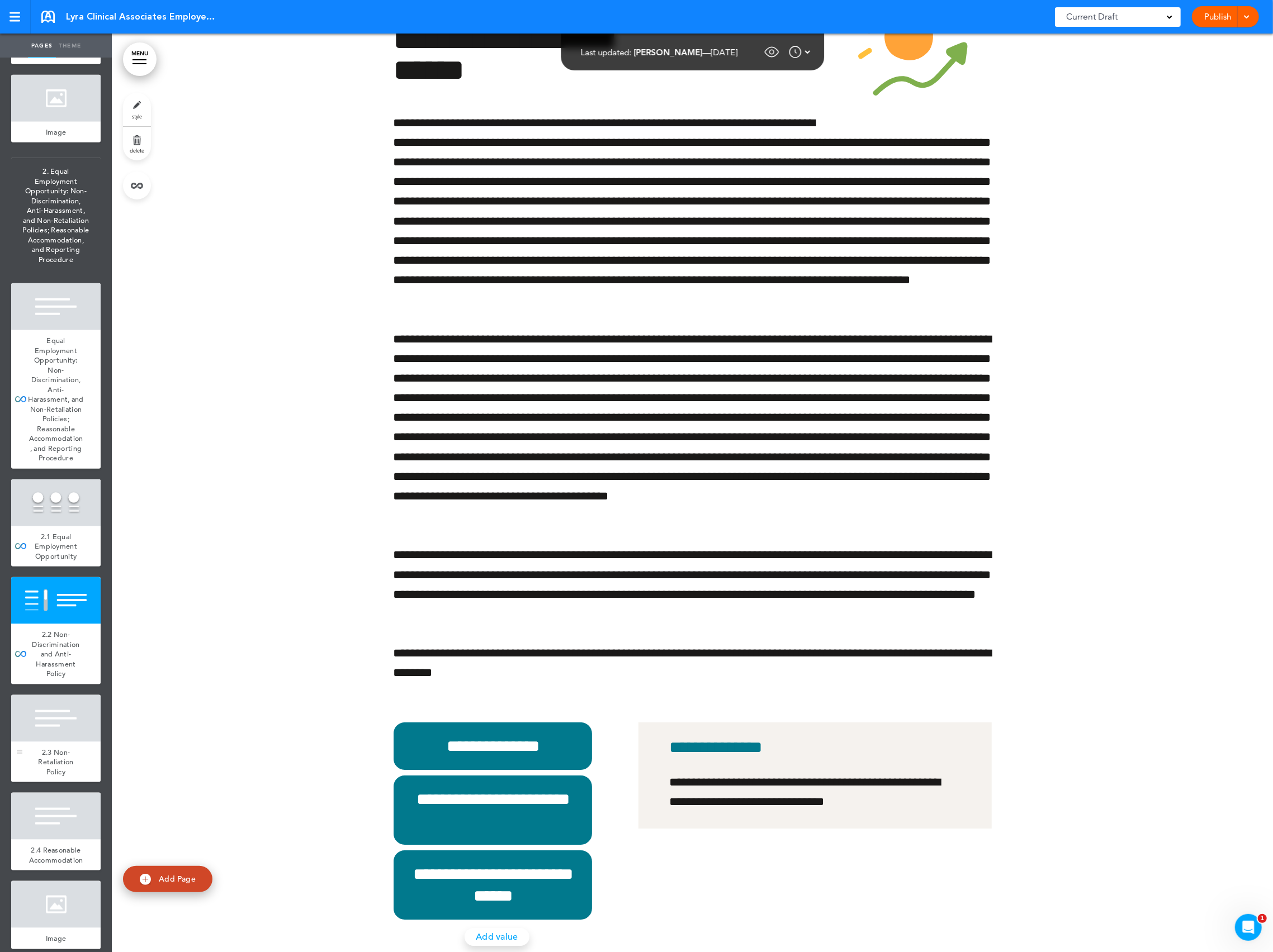
click at [66, 742] on div at bounding box center [56, 719] width 90 height 47
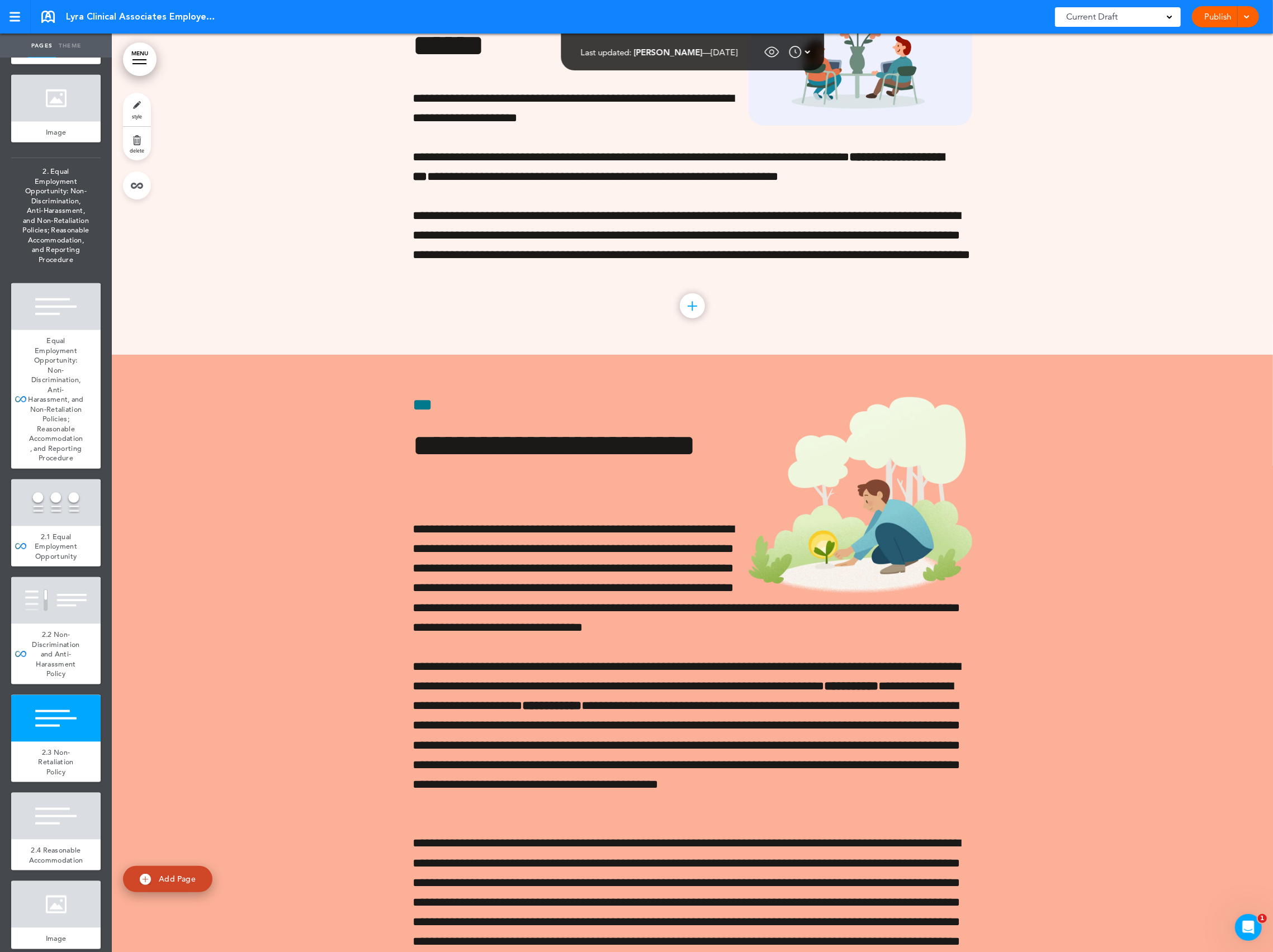
scroll to position [12016, 0]
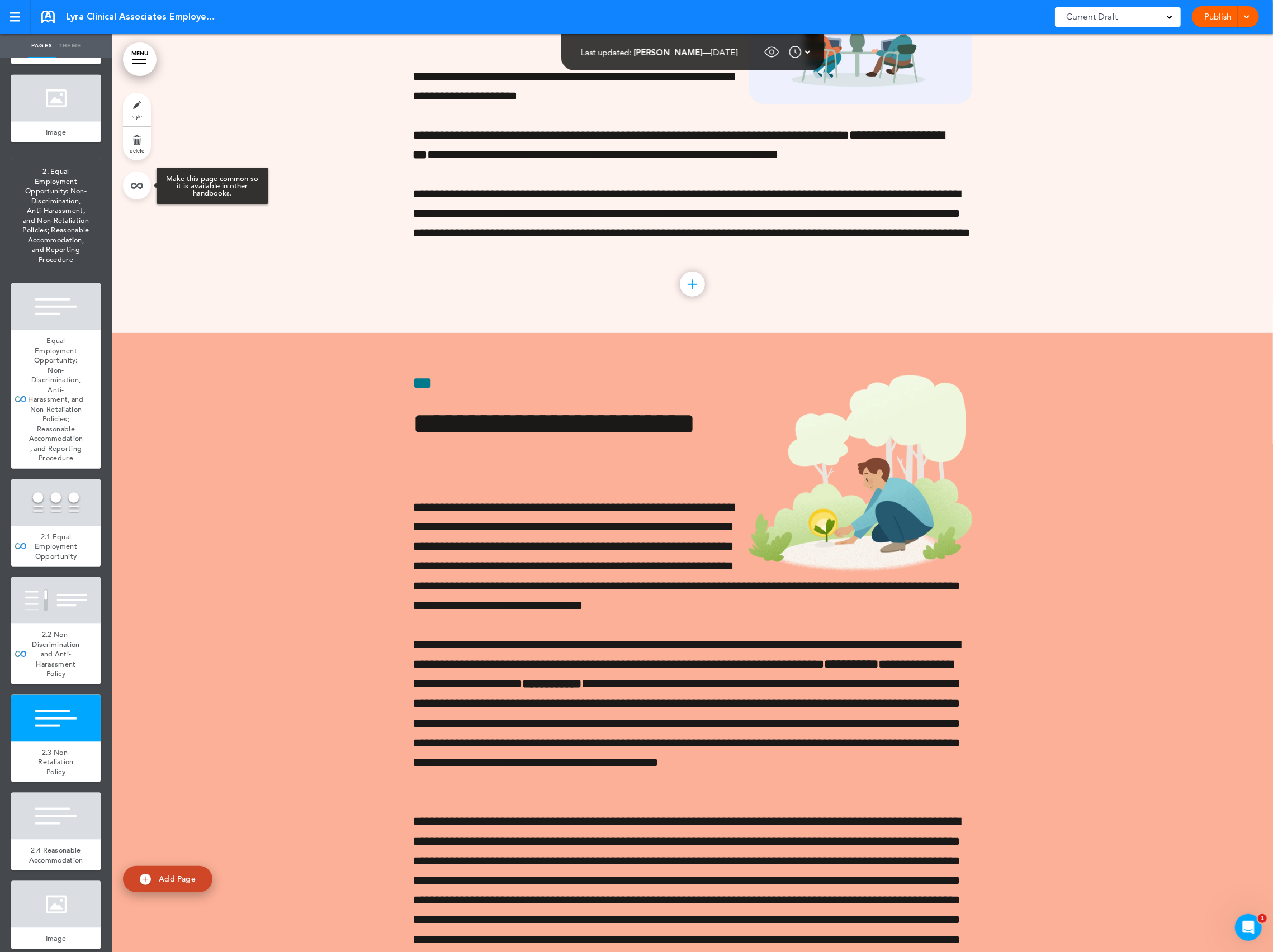
drag, startPoint x: 145, startPoint y: 185, endPoint x: 157, endPoint y: 196, distance: 16.3
click at [145, 185] on link at bounding box center [137, 185] width 28 height 28
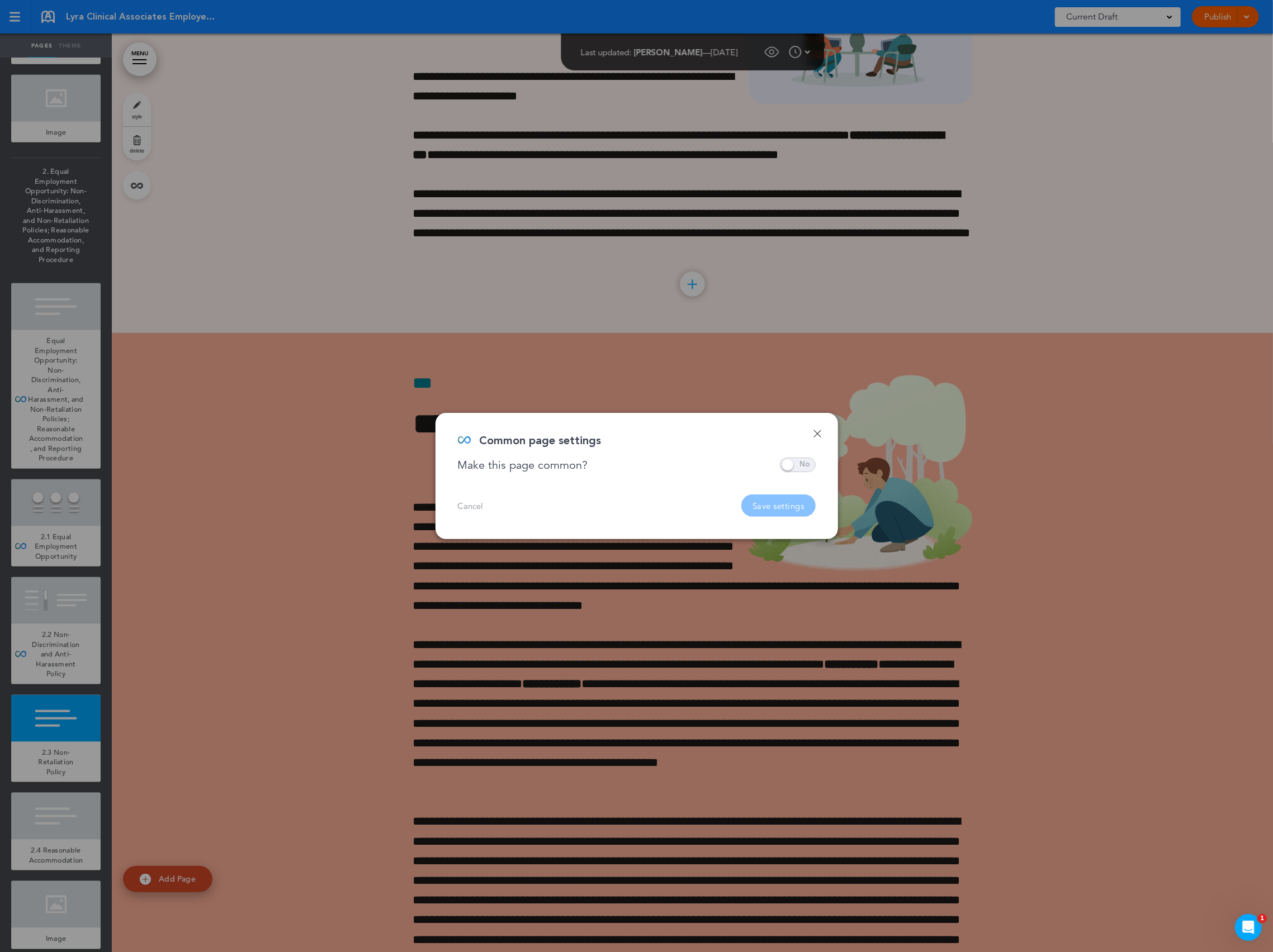
click at [793, 467] on span at bounding box center [797, 464] width 36 height 14
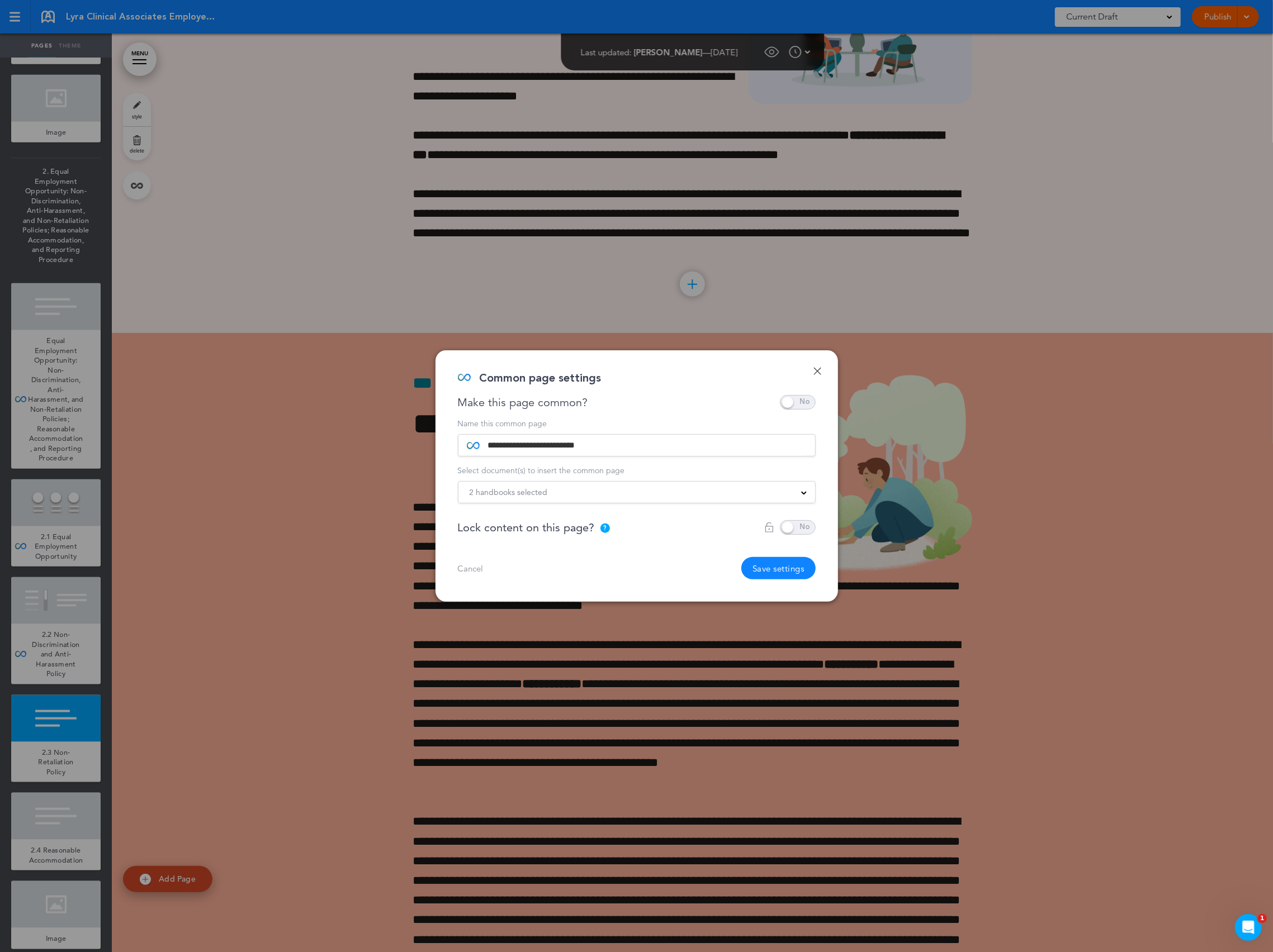
click at [711, 485] on div "2 handbooks selected Practice Handbook [US_STATE] State Addendum [US_STATE] Sta…" at bounding box center [636, 492] width 357 height 22
click at [715, 491] on div "2 handbooks selected" at bounding box center [636, 491] width 357 height 12
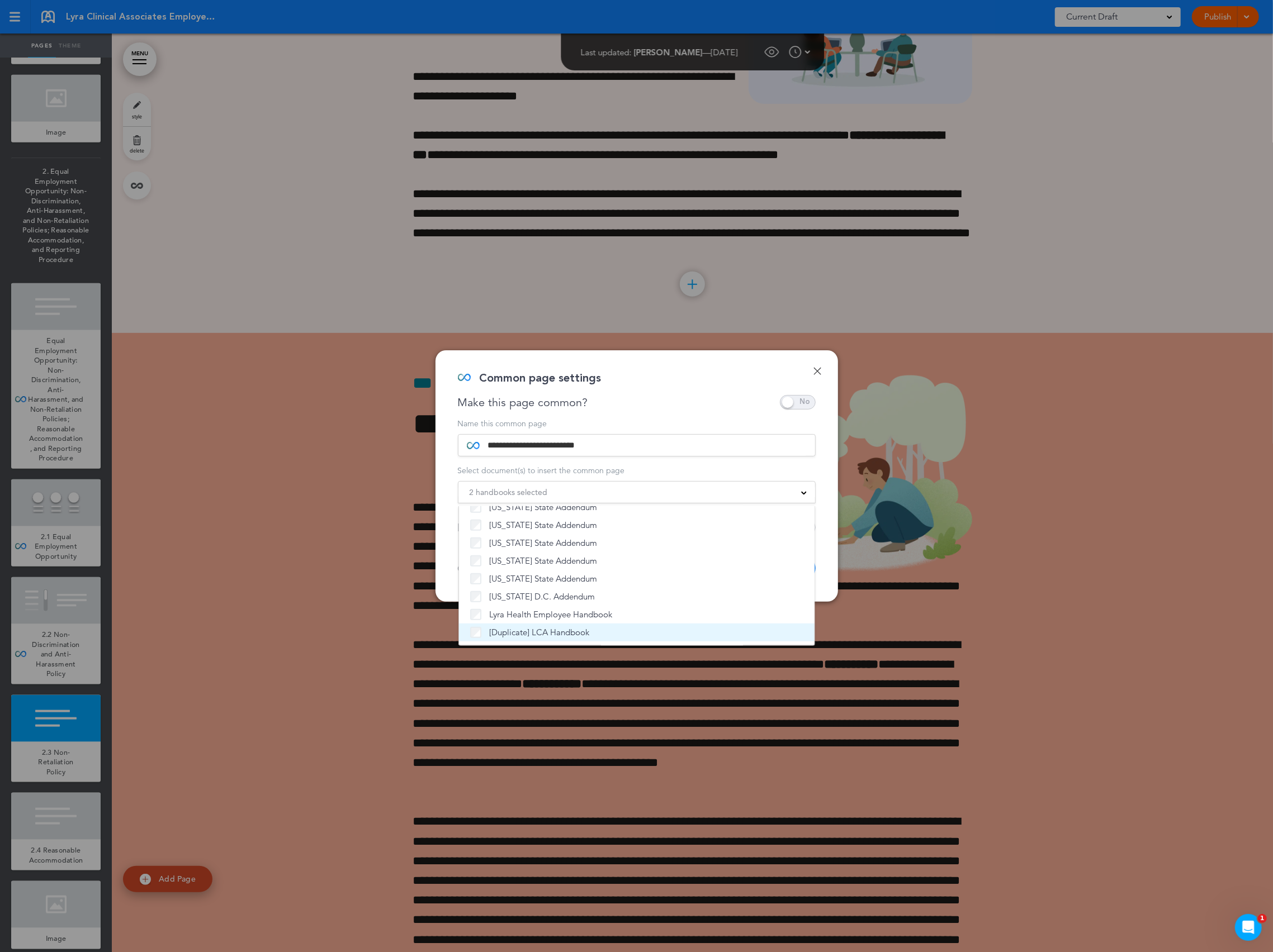
click at [577, 633] on span "[Duplicate] LCA Handbook" at bounding box center [540, 633] width 100 height 11
click at [682, 398] on div "Make this page common?" at bounding box center [636, 403] width 357 height 14
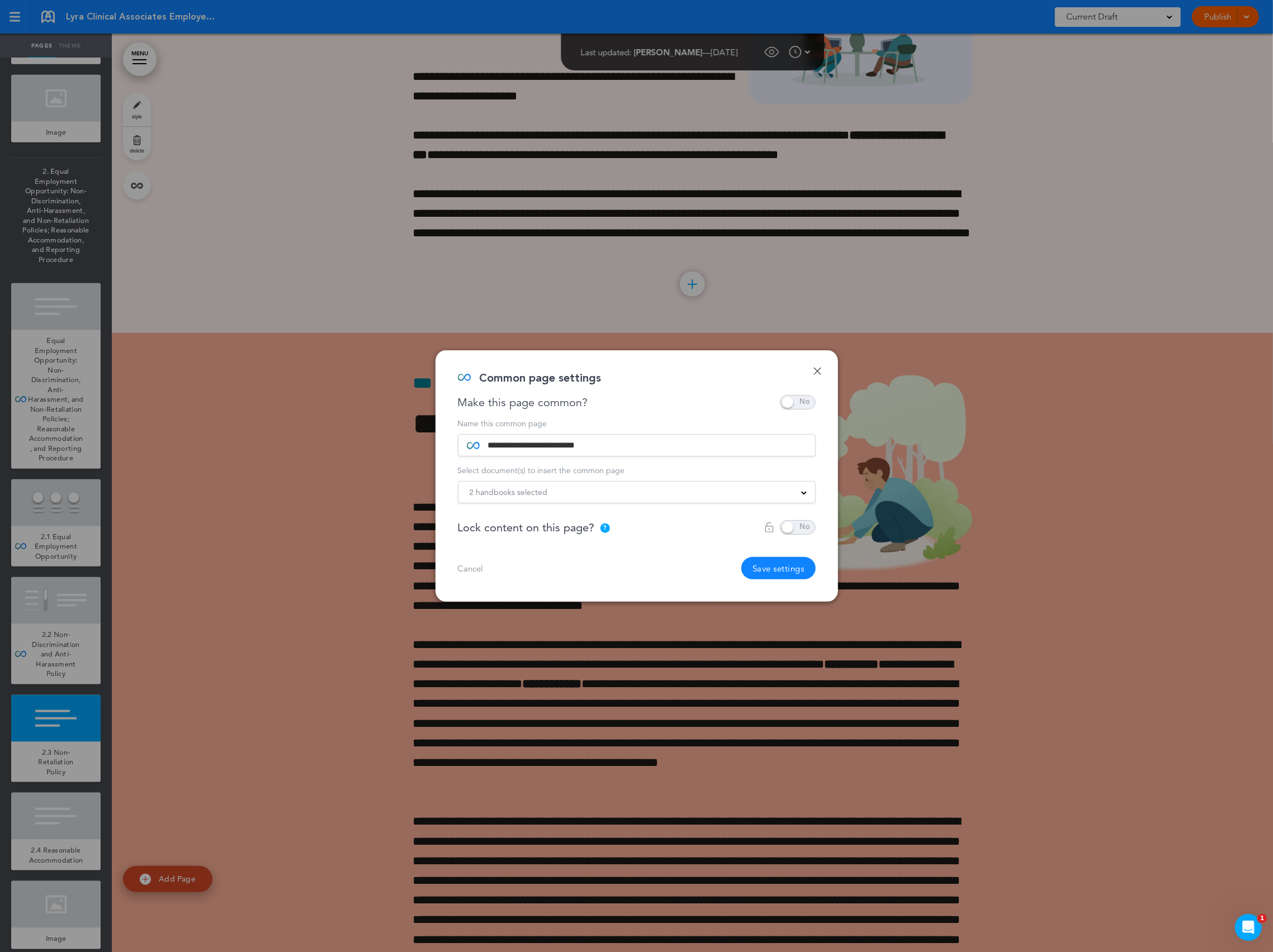
click at [771, 563] on button "Save settings" at bounding box center [778, 569] width 75 height 22
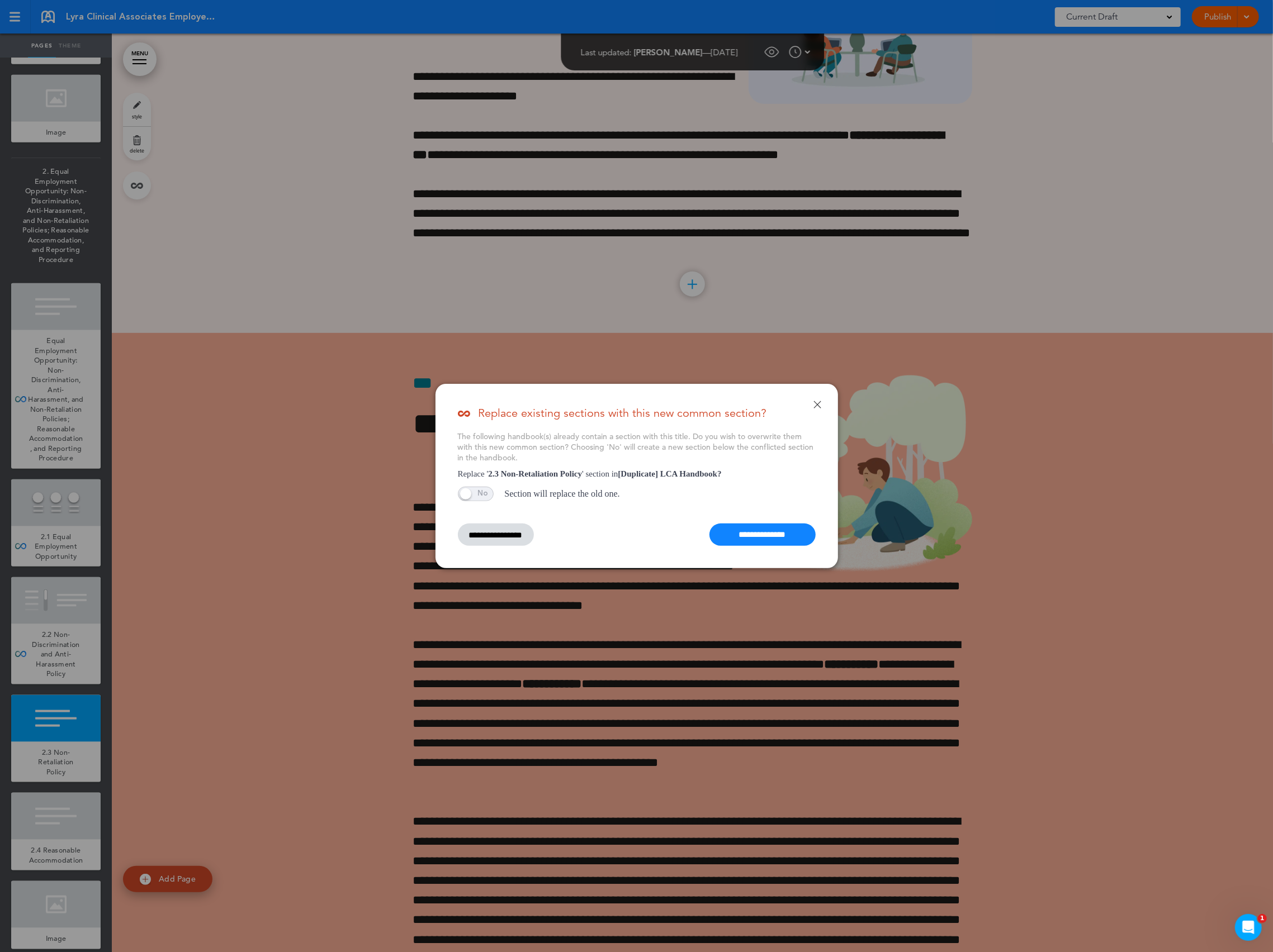
click at [767, 542] on input "**********" at bounding box center [762, 534] width 106 height 22
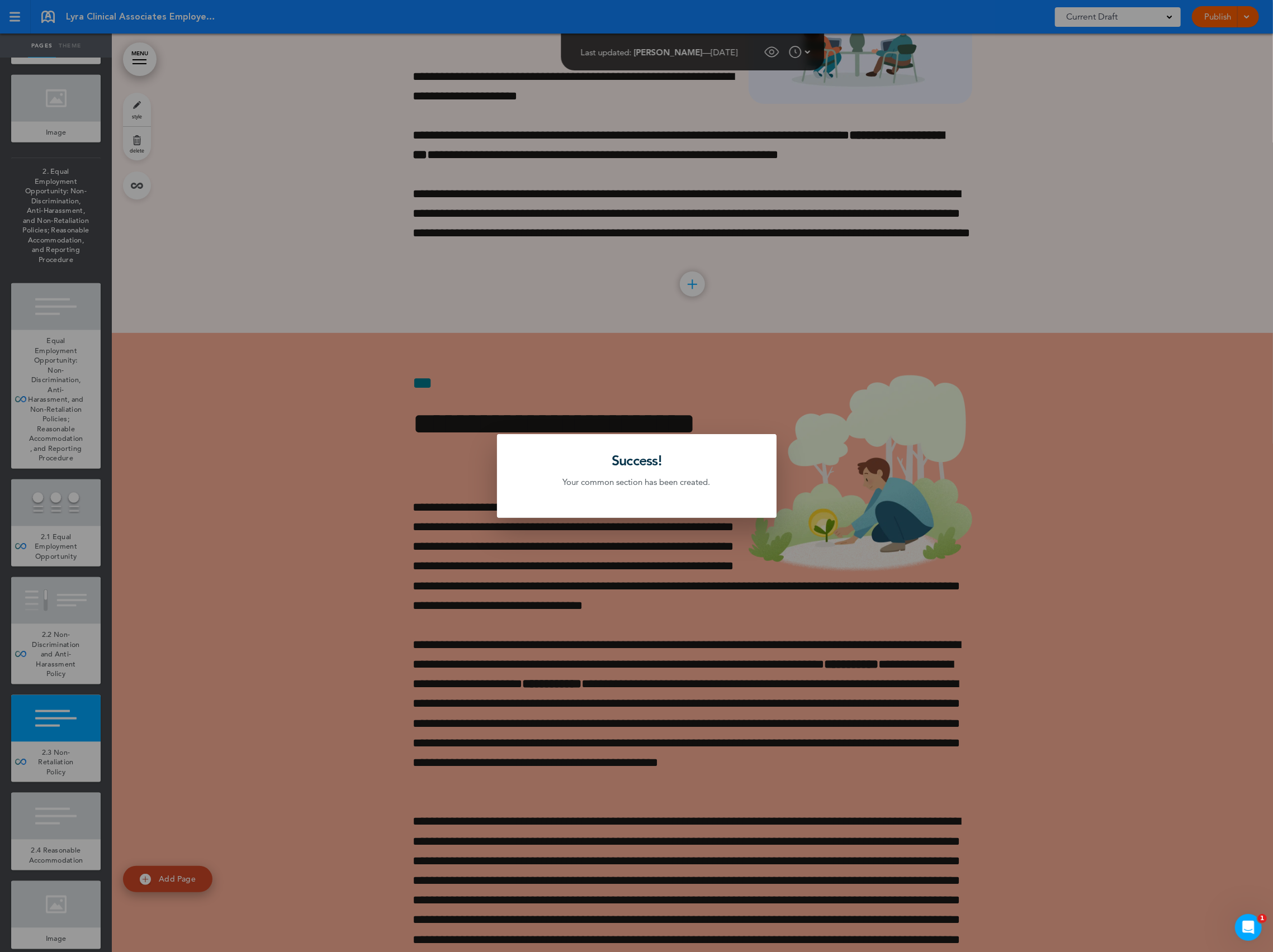
click at [295, 827] on div at bounding box center [636, 476] width 1273 height 952
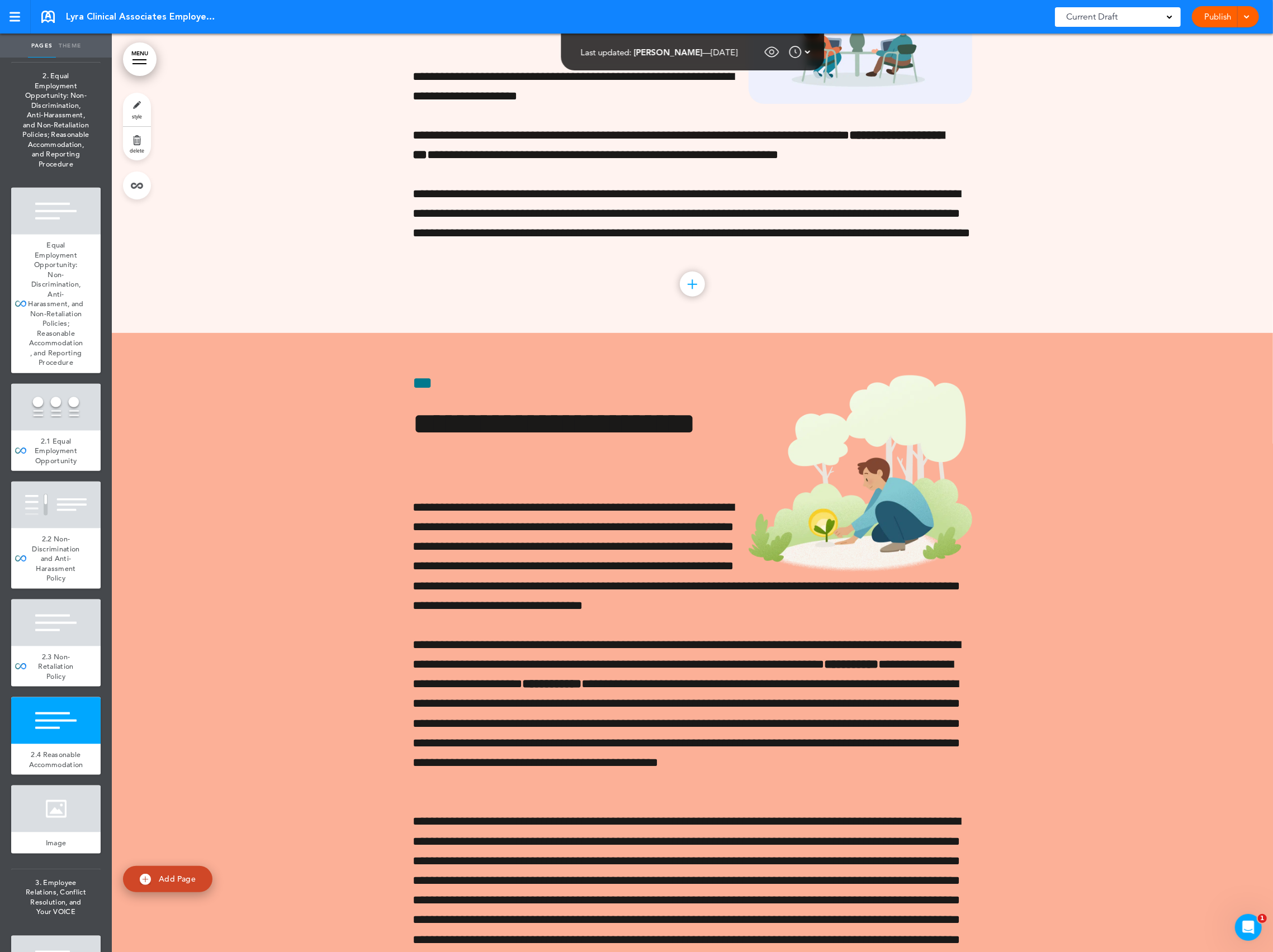
scroll to position [1284, 0]
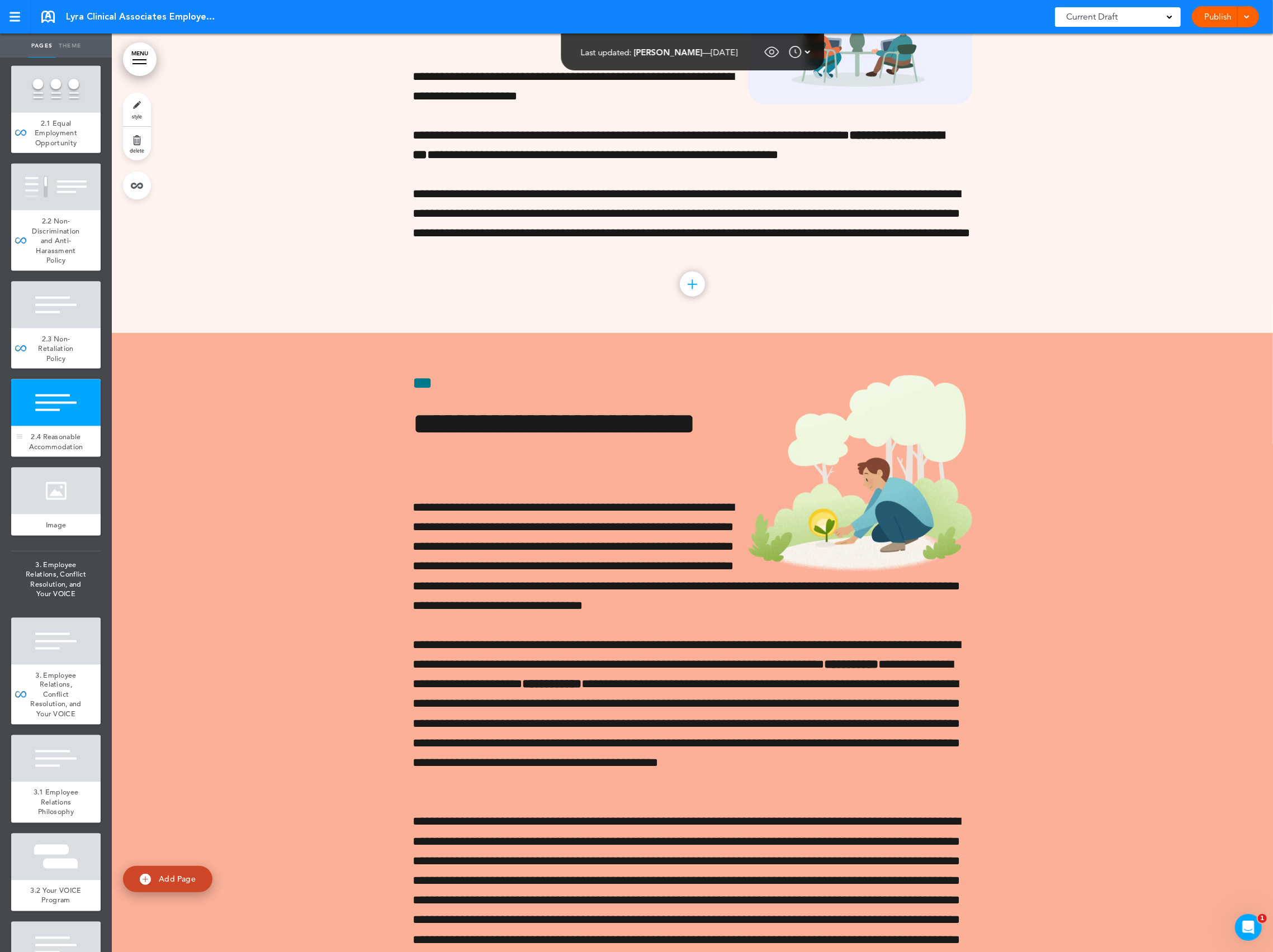
click at [56, 426] on div at bounding box center [56, 403] width 90 height 47
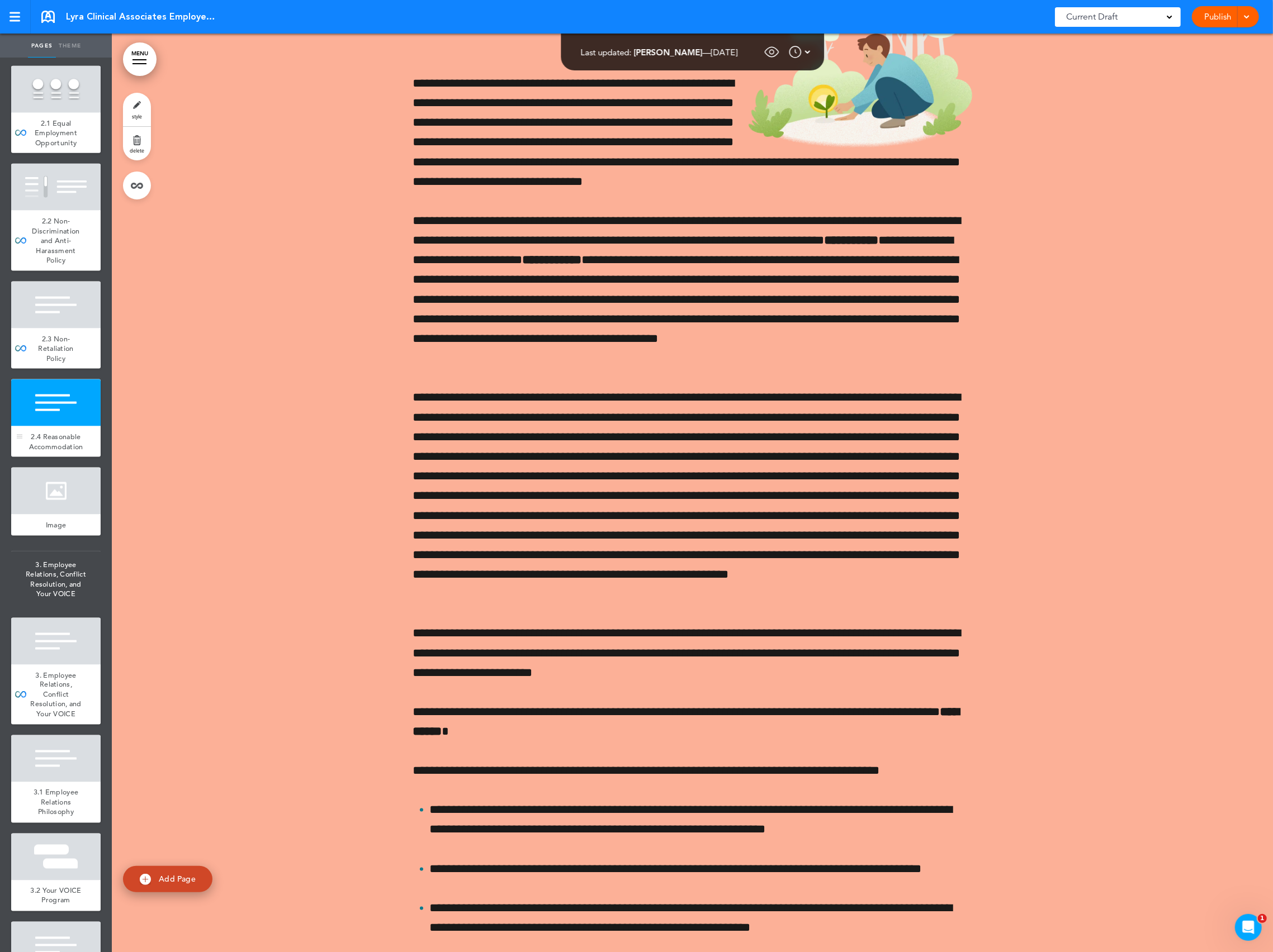
scroll to position [12446, 0]
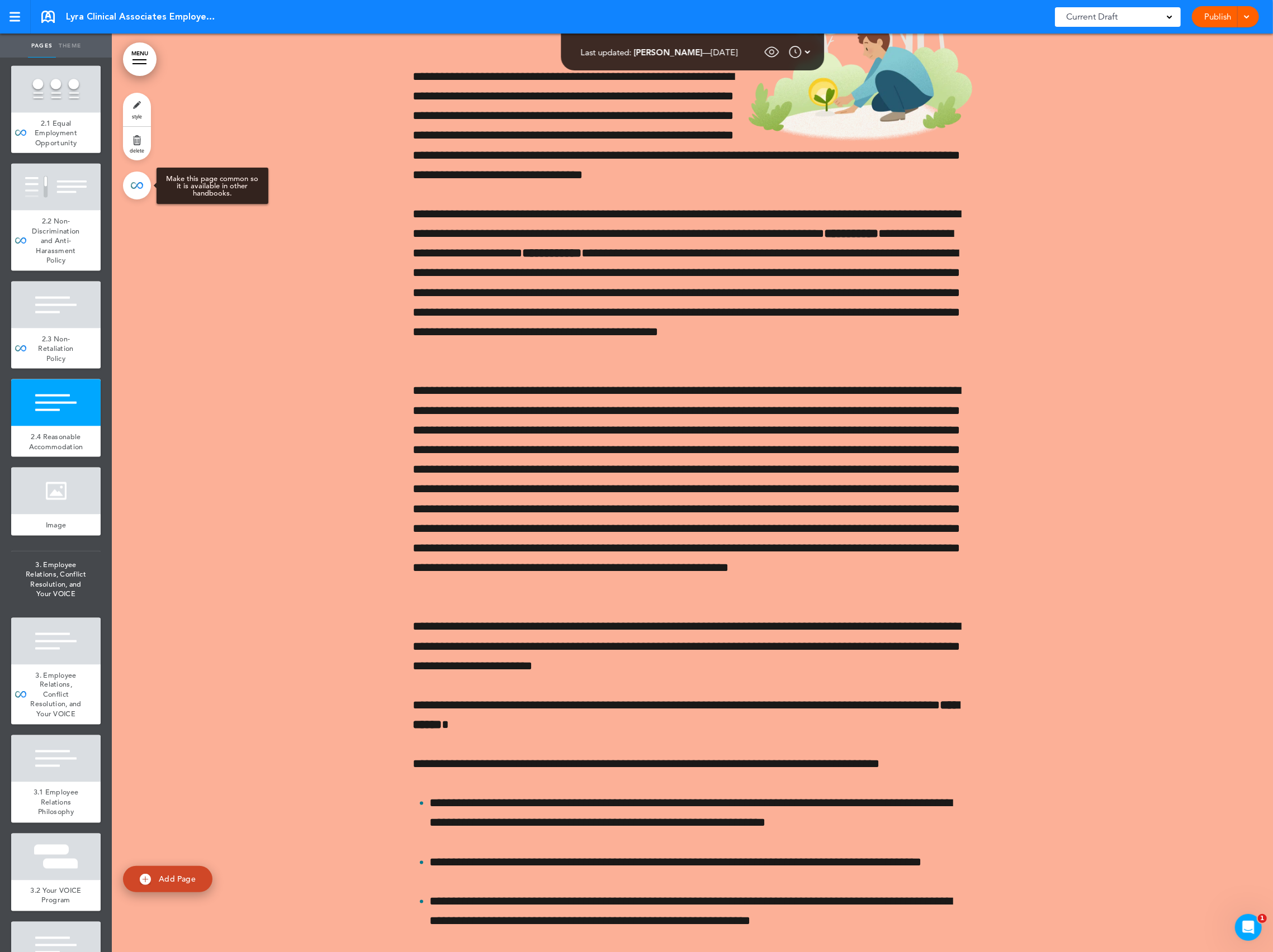
click at [133, 189] on link at bounding box center [137, 185] width 28 height 28
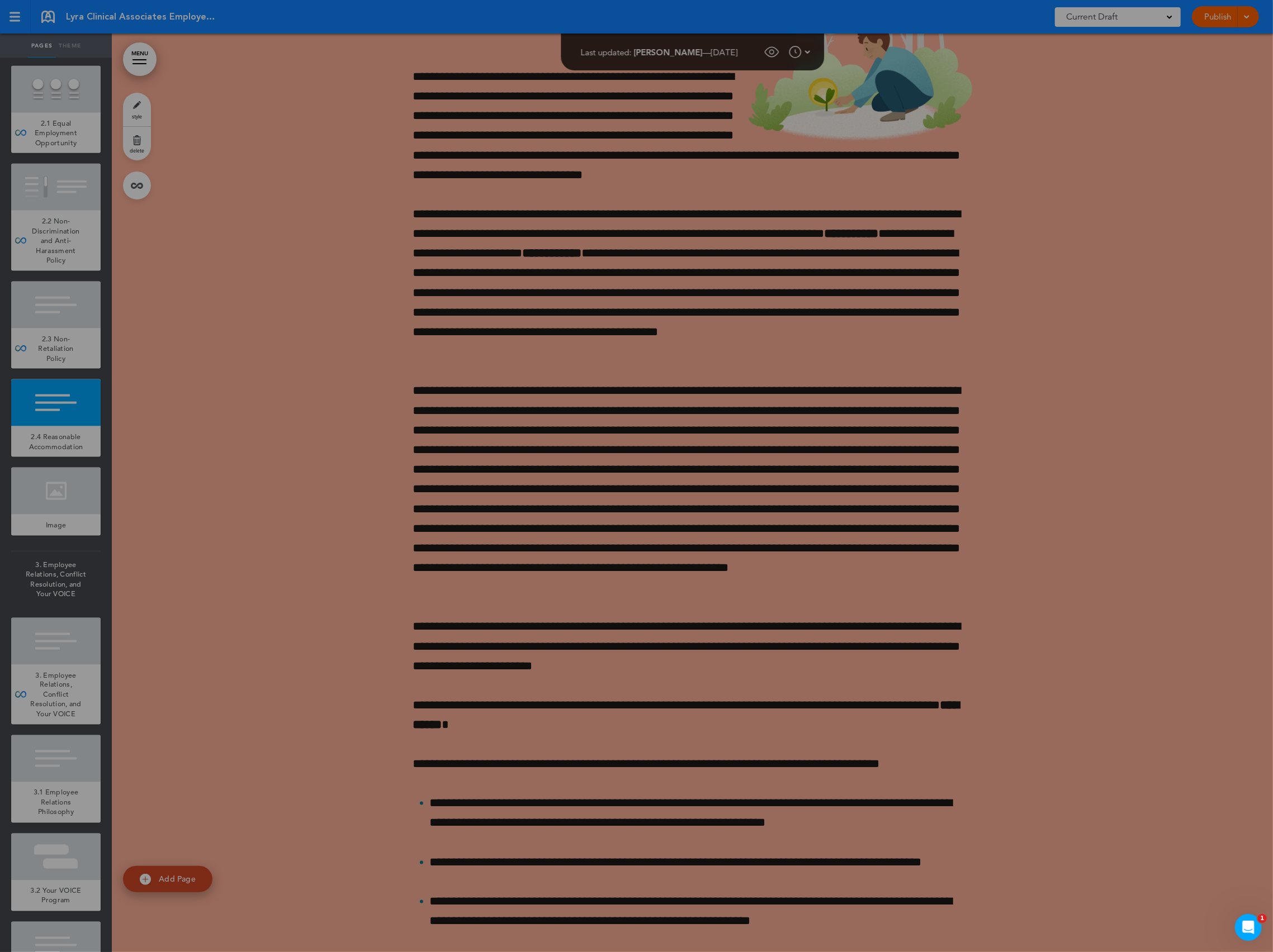
type input "**********"
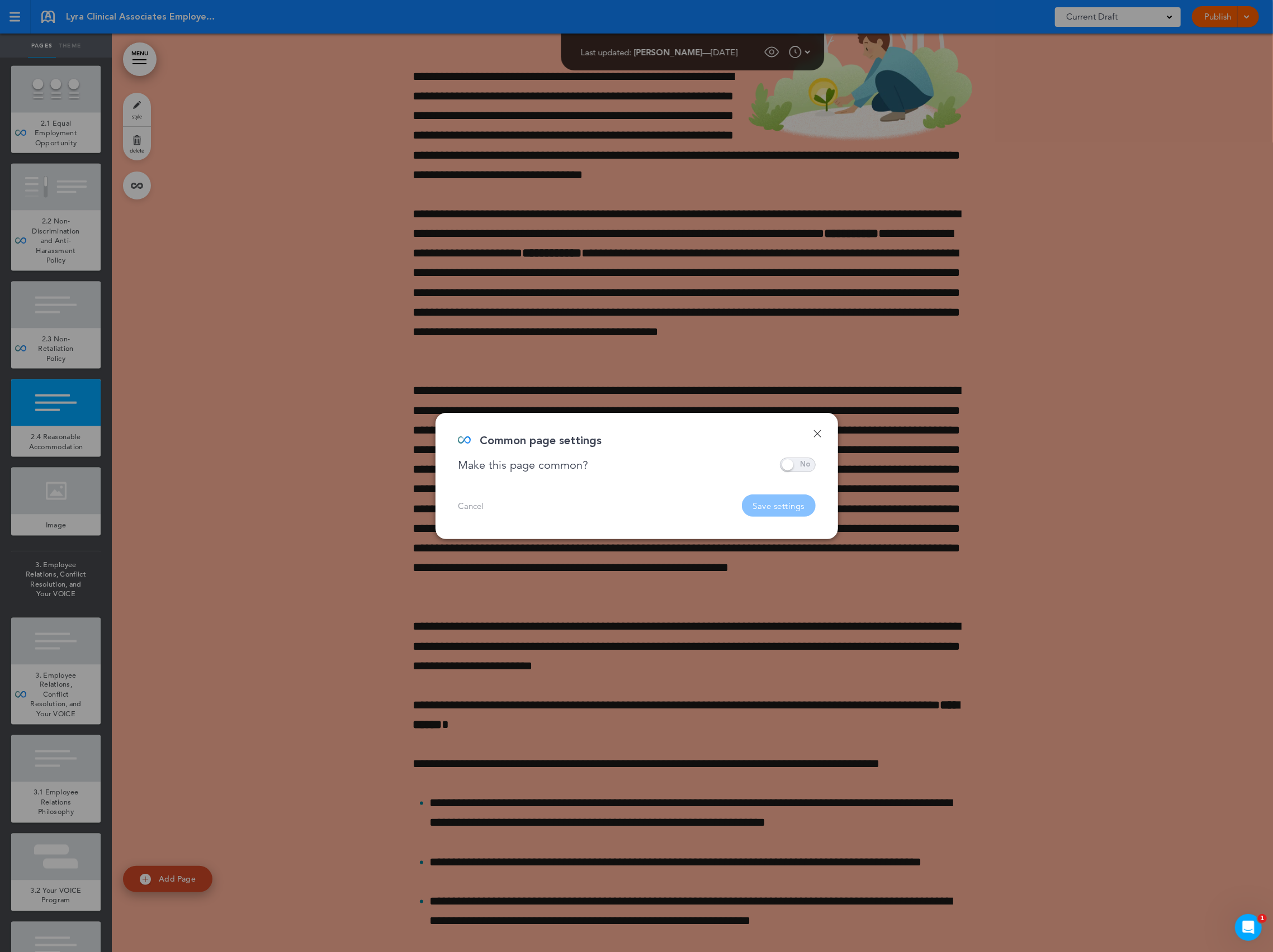
click at [789, 471] on span at bounding box center [797, 464] width 36 height 14
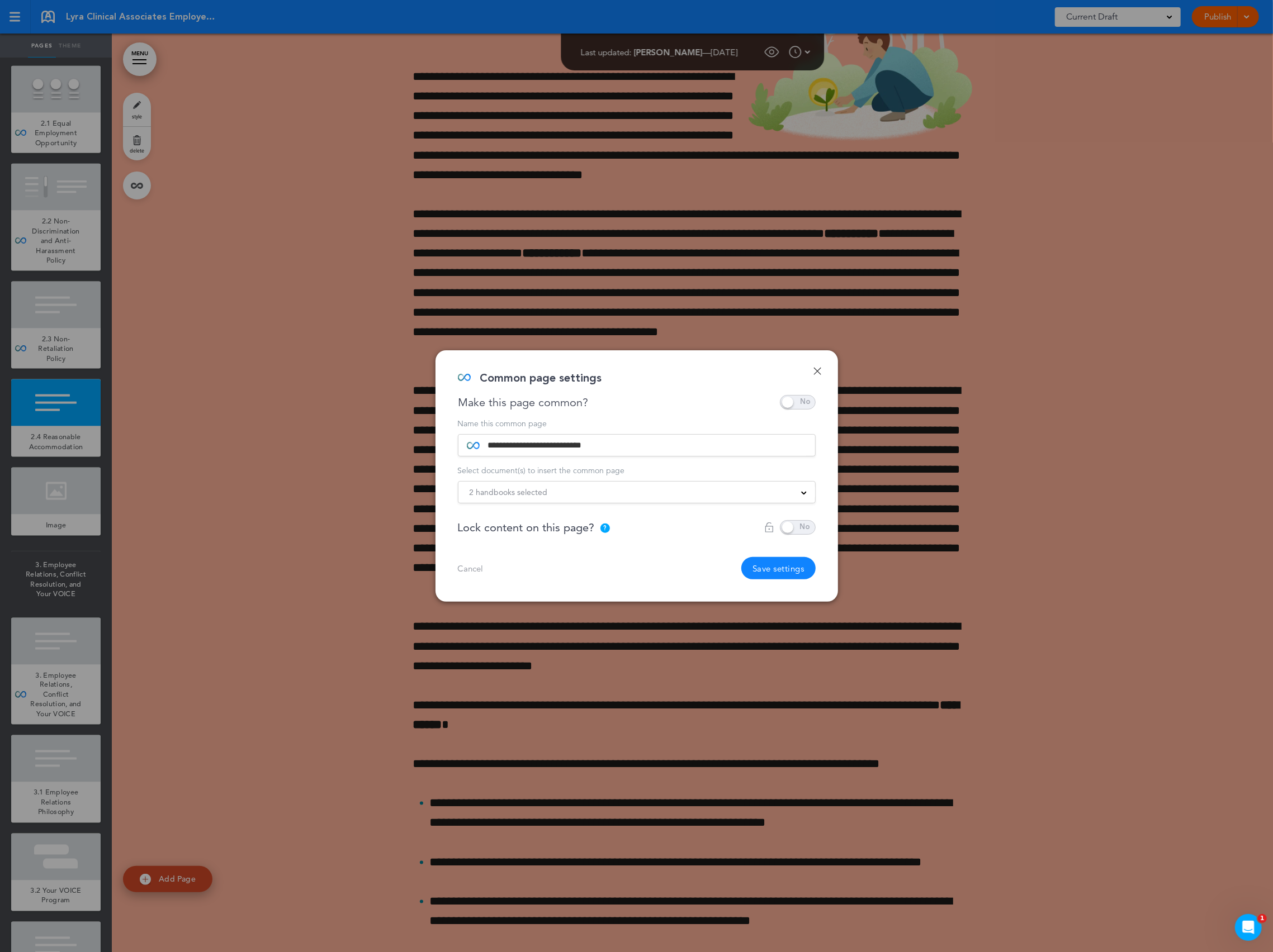
click at [620, 505] on div "**********" at bounding box center [636, 499] width 357 height 160
click at [607, 491] on div "2 handbooks selected" at bounding box center [636, 491] width 357 height 12
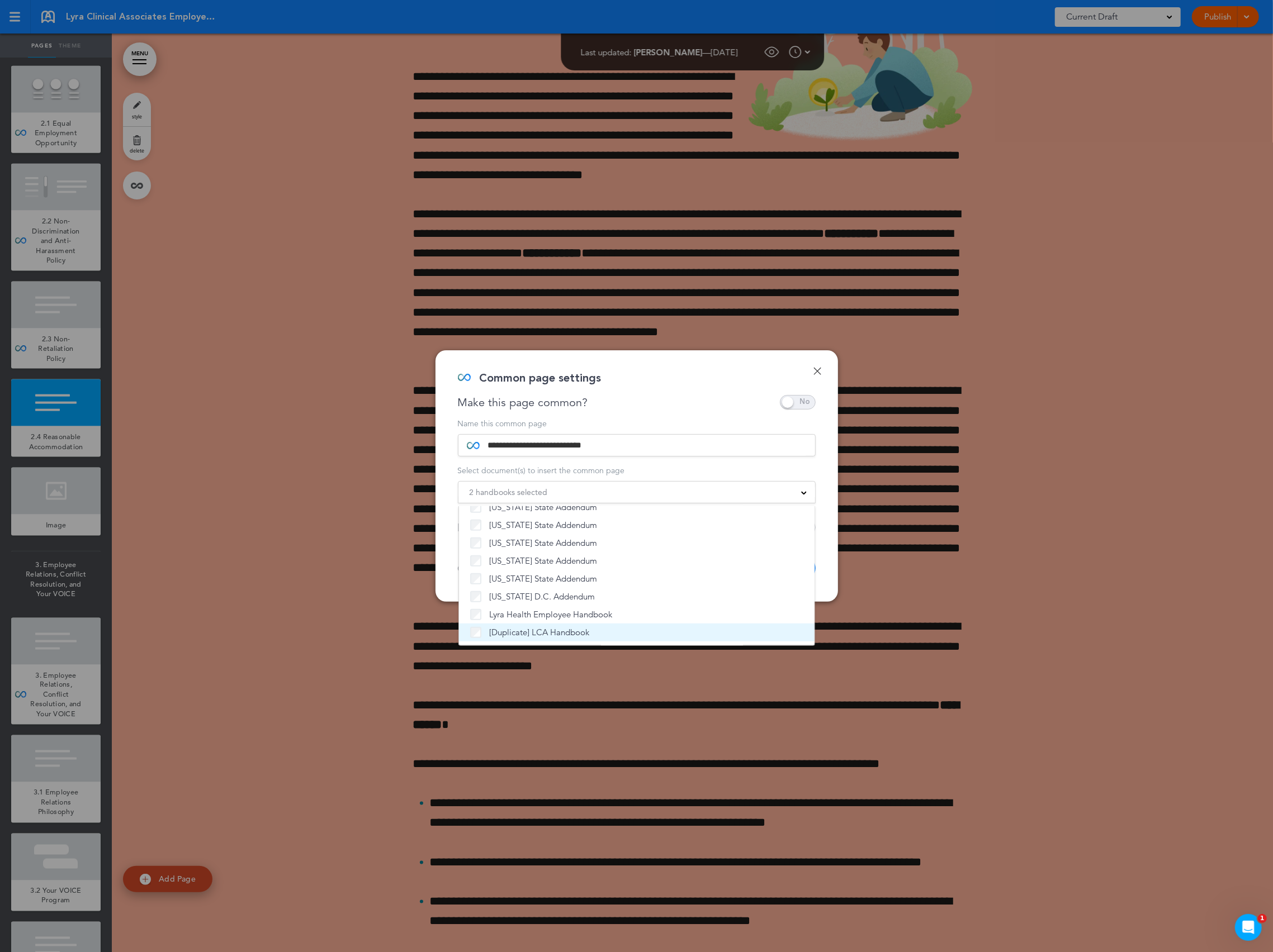
click at [515, 637] on span "[Duplicate] LCA Handbook" at bounding box center [540, 633] width 100 height 11
click at [705, 417] on div "**********" at bounding box center [636, 476] width 403 height 252
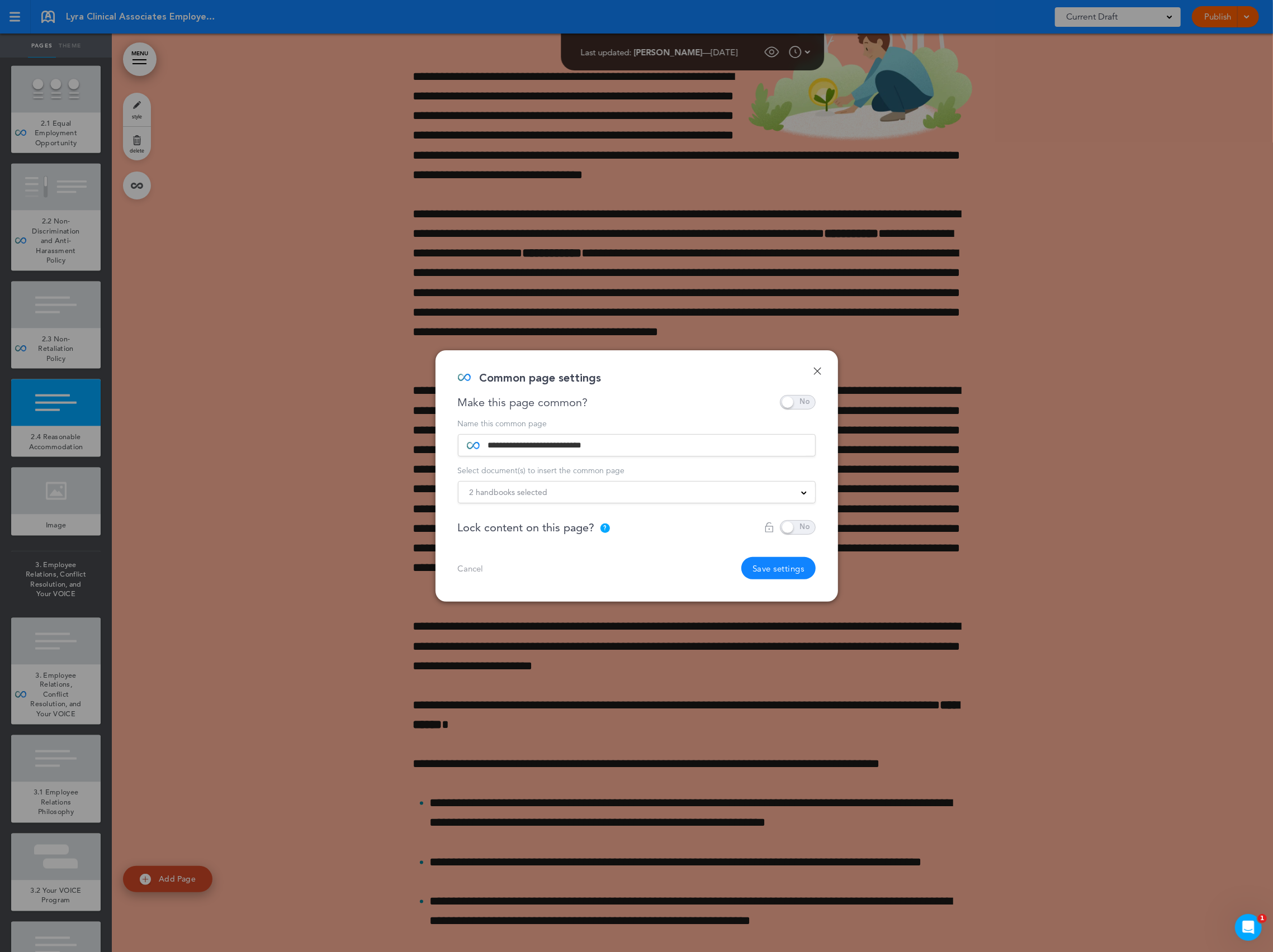
click at [770, 569] on button "Save settings" at bounding box center [778, 569] width 75 height 22
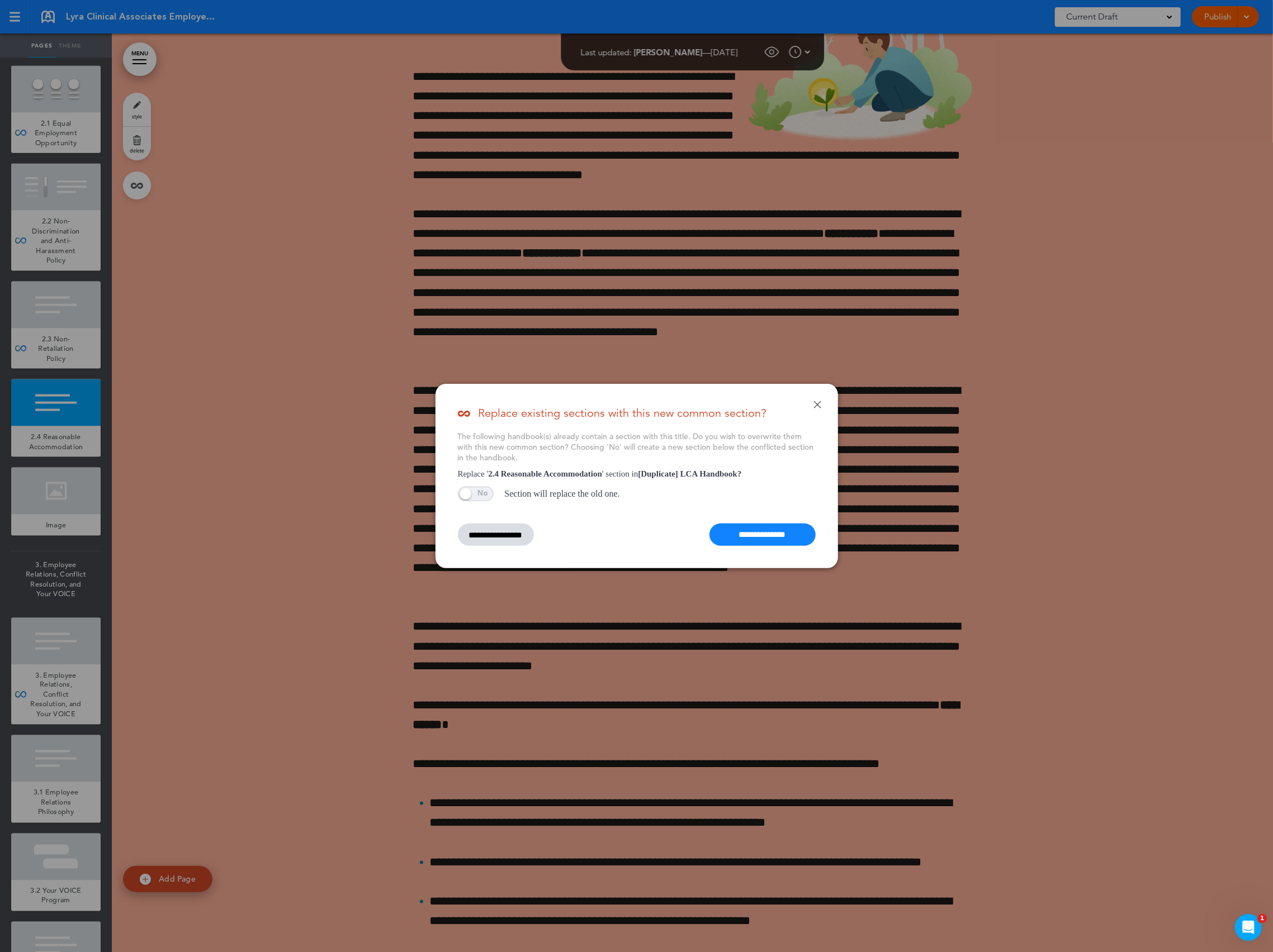
click at [779, 542] on input "**********" at bounding box center [762, 534] width 106 height 22
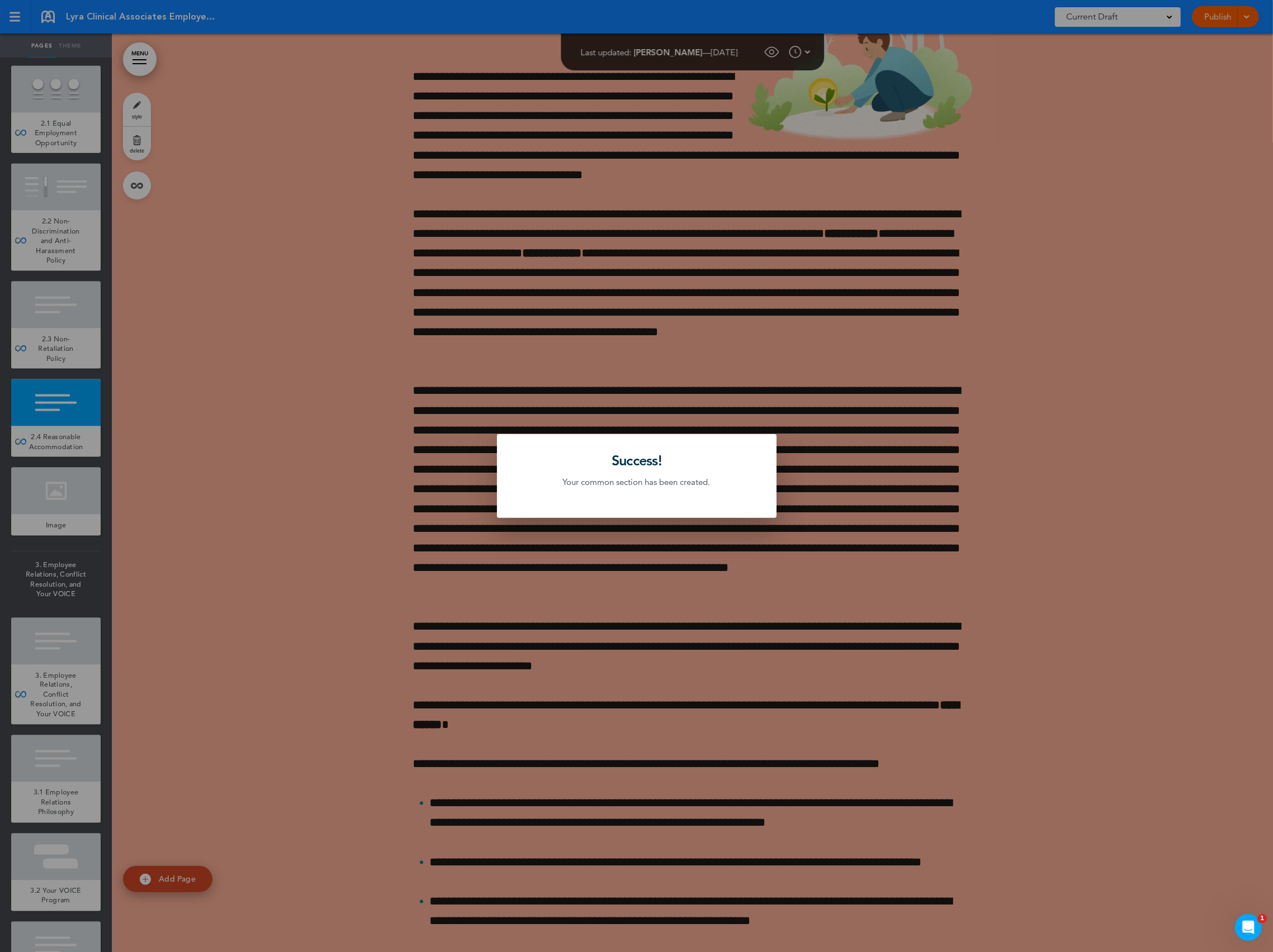
click at [724, 285] on div at bounding box center [636, 476] width 1273 height 952
